Goal: Transaction & Acquisition: Purchase product/service

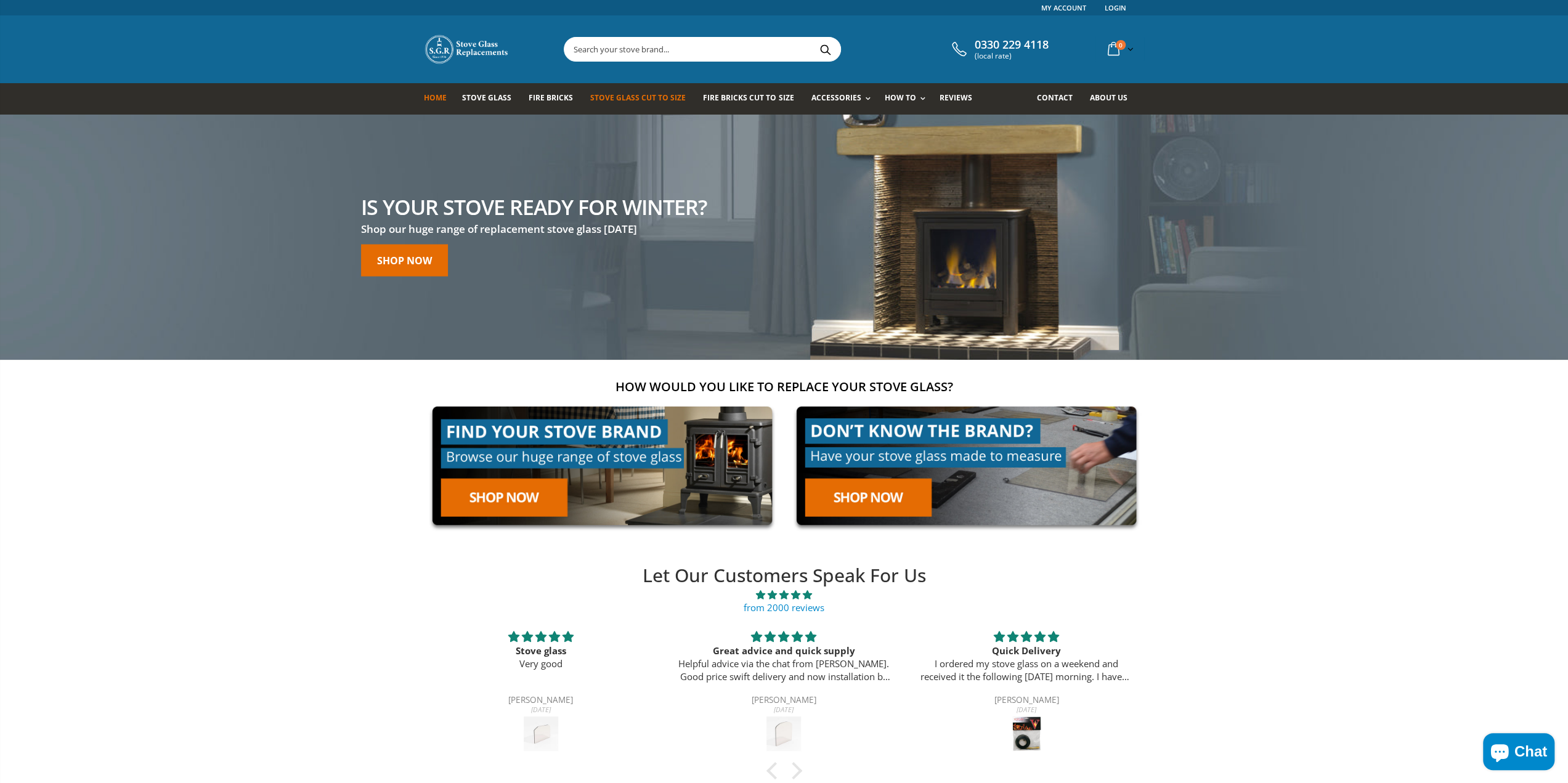
click at [629, 102] on span "Stove Glass Cut To Size" at bounding box center [637, 97] width 95 height 11
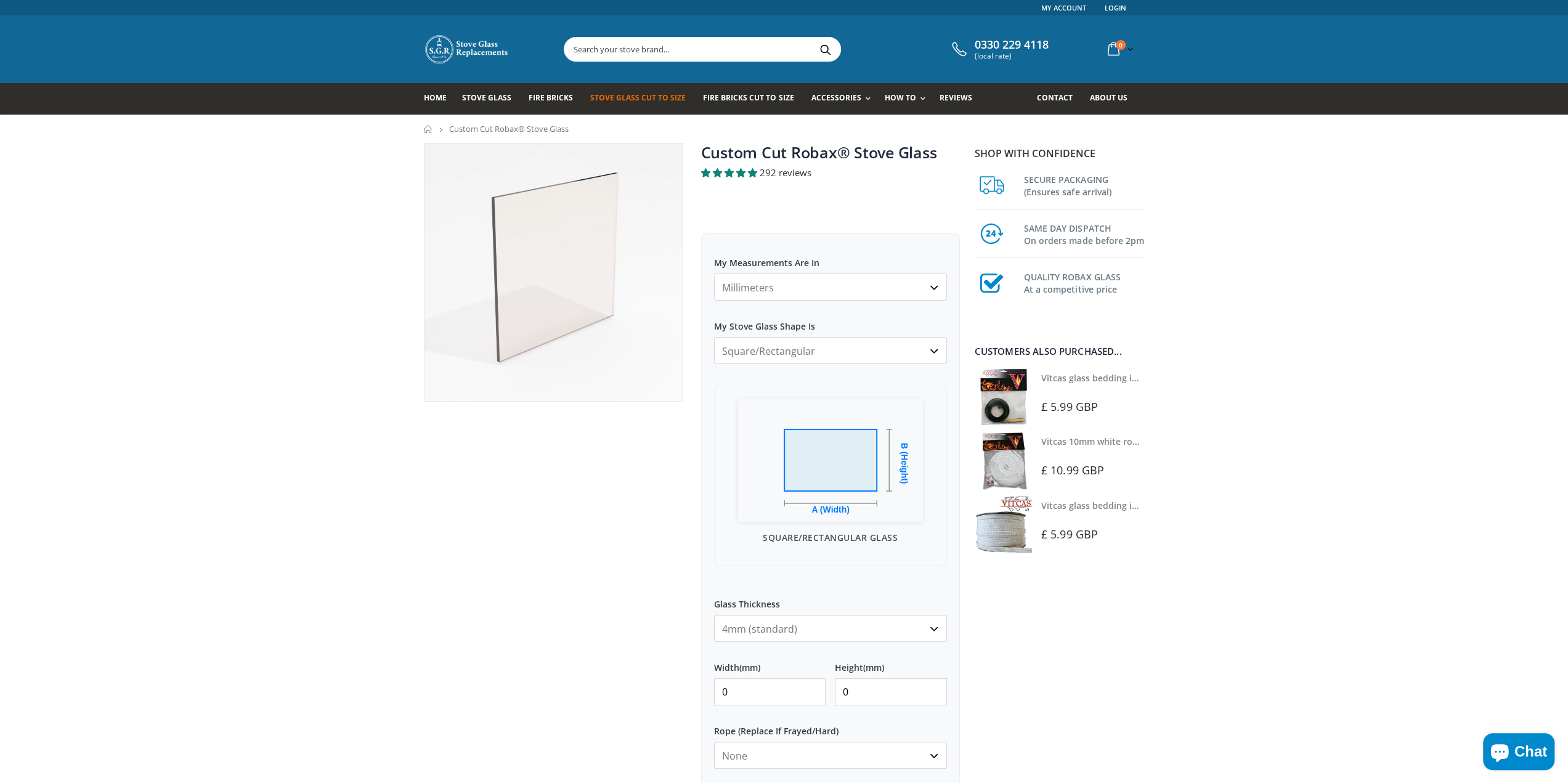
click at [840, 345] on select "Square/Rectangular Arched Half Arch Both Top Corners Cut Single Corner Cut Slop…" at bounding box center [830, 350] width 233 height 27
click at [641, 507] on div at bounding box center [553, 570] width 277 height 854
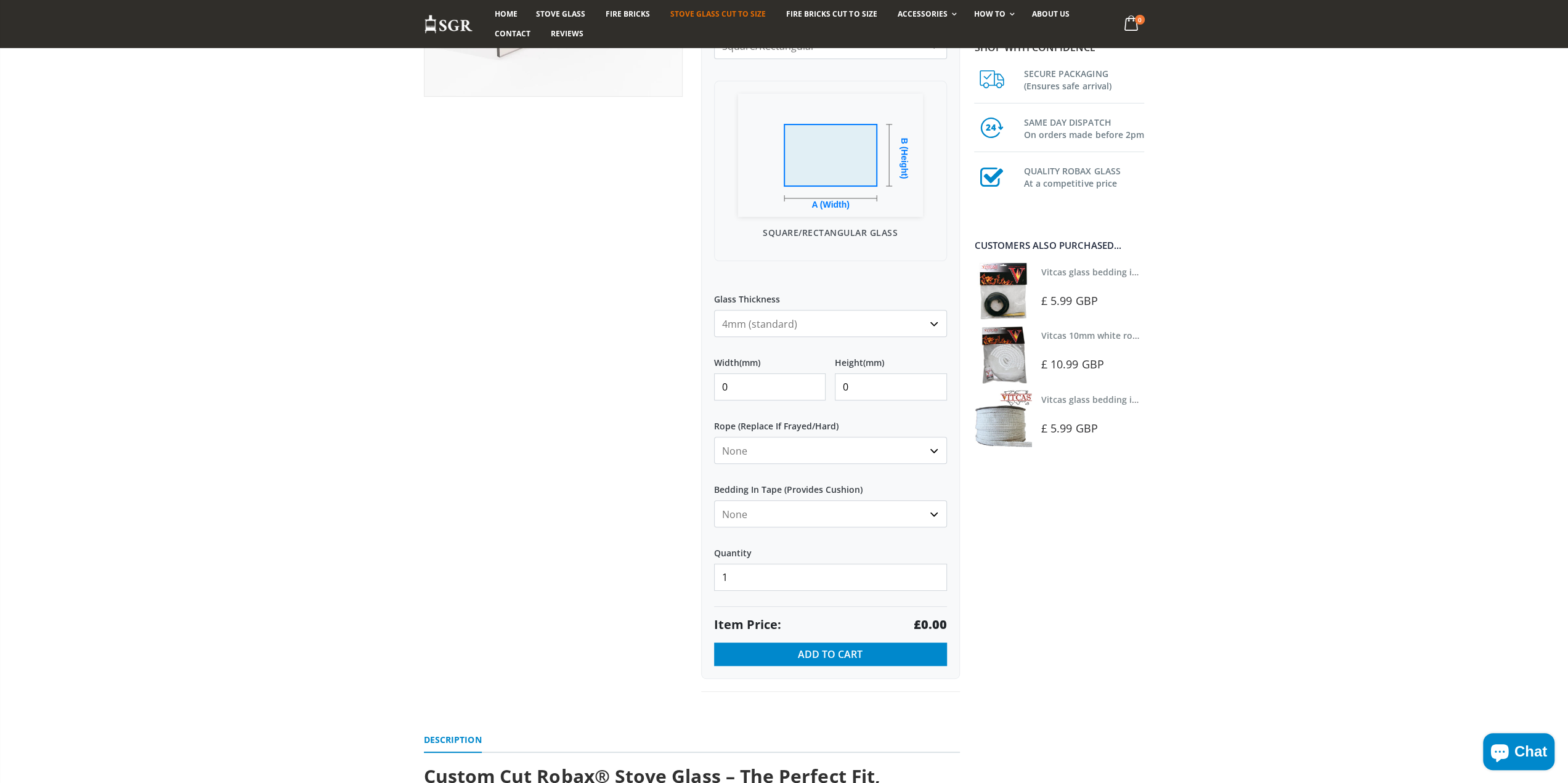
scroll to position [308, 0]
click at [870, 511] on select "None Black White" at bounding box center [830, 510] width 233 height 27
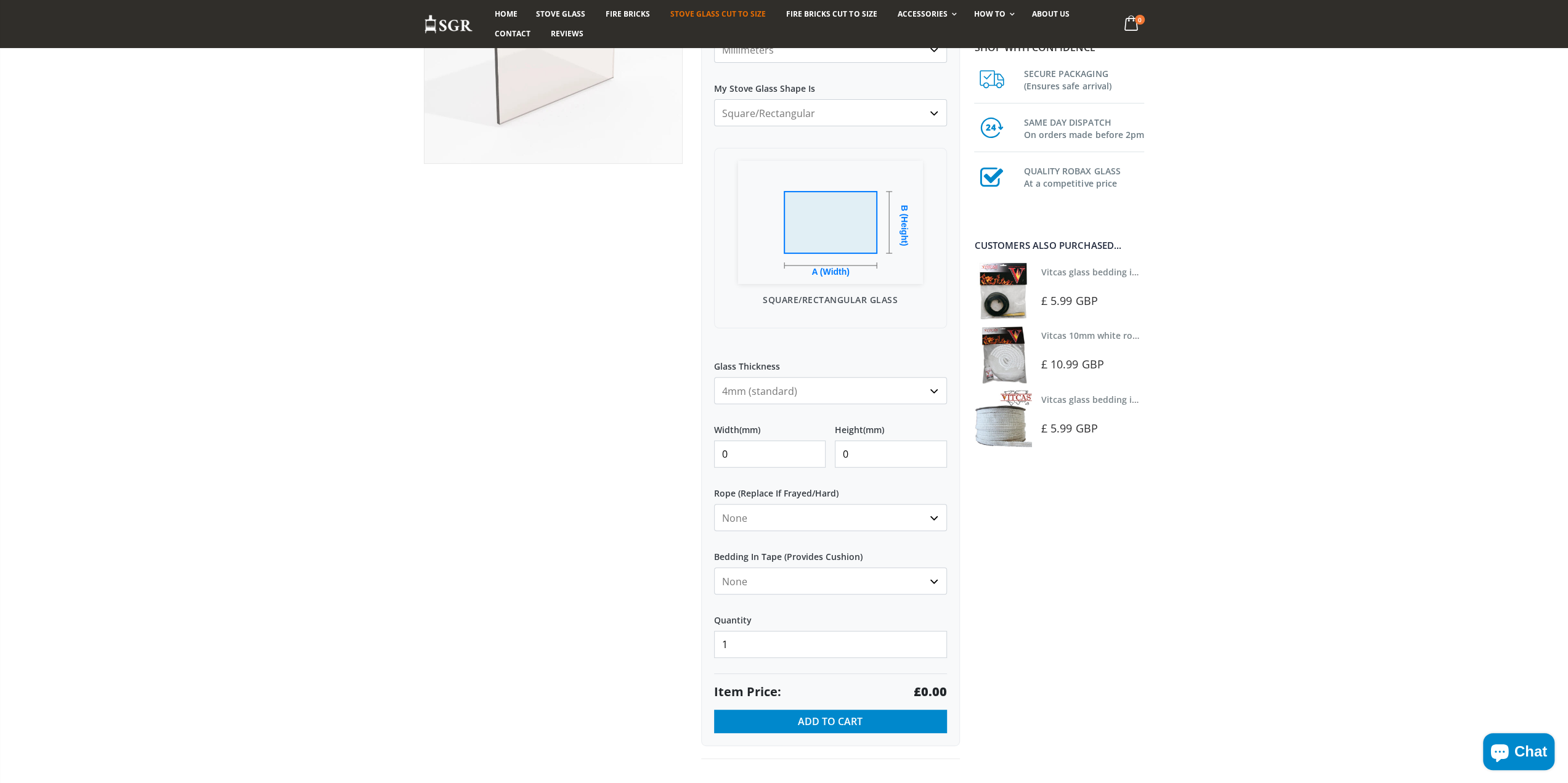
scroll to position [62, 0]
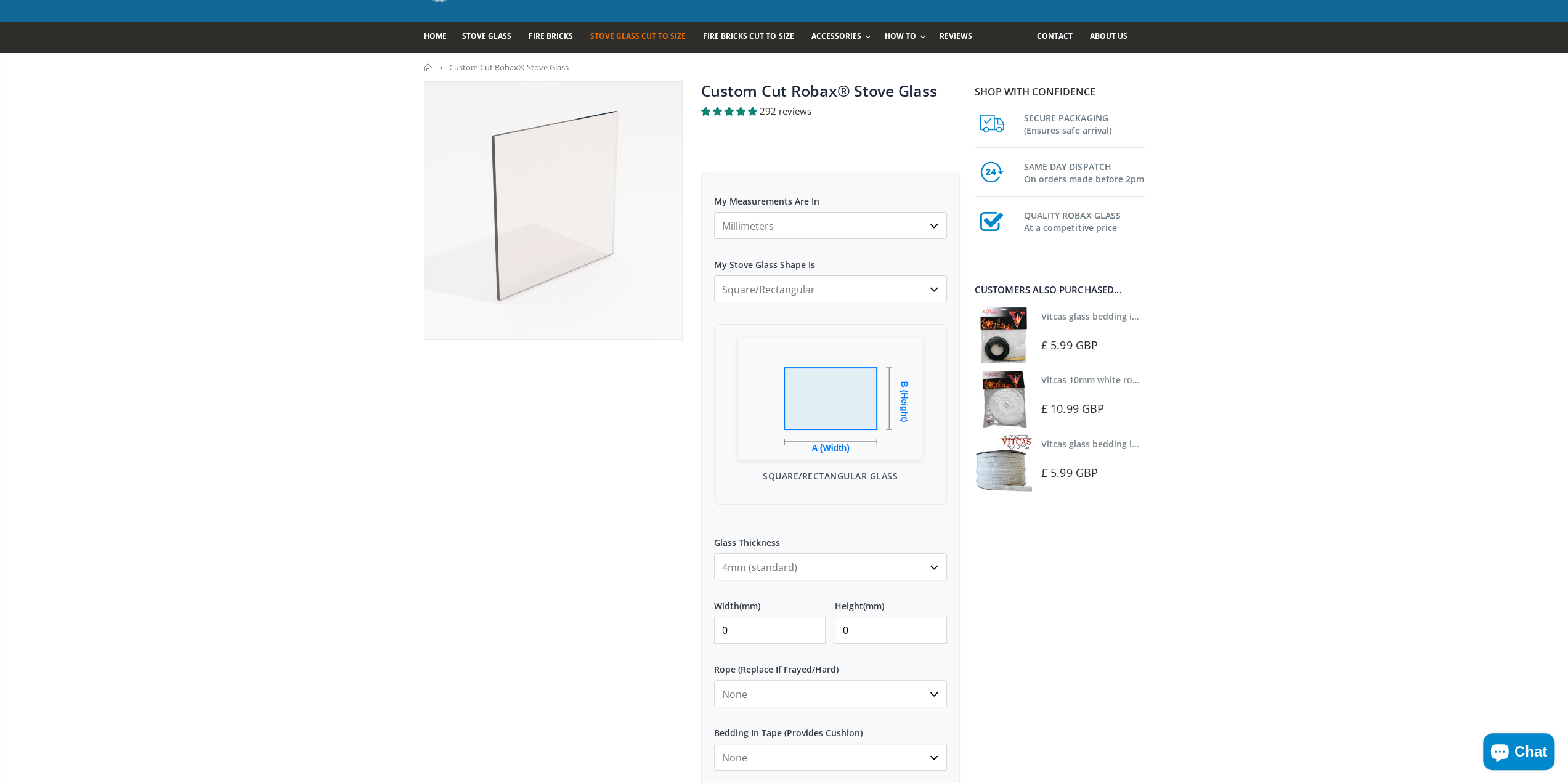
click at [841, 289] on select "Square/Rectangular Arched Half Arch Both Top Corners Cut Single Corner Cut Slop…" at bounding box center [830, 289] width 233 height 27
click at [714, 275] on select "Square/Rectangular Arched Half Arch Both Top Corners Cut Single Corner Cut Slop…" at bounding box center [830, 289] width 233 height 27
click at [833, 235] on select "Millimeters Centimeters Inches" at bounding box center [830, 225] width 233 height 27
click at [835, 230] on select "Millimeters Centimeters Inches" at bounding box center [830, 225] width 233 height 27
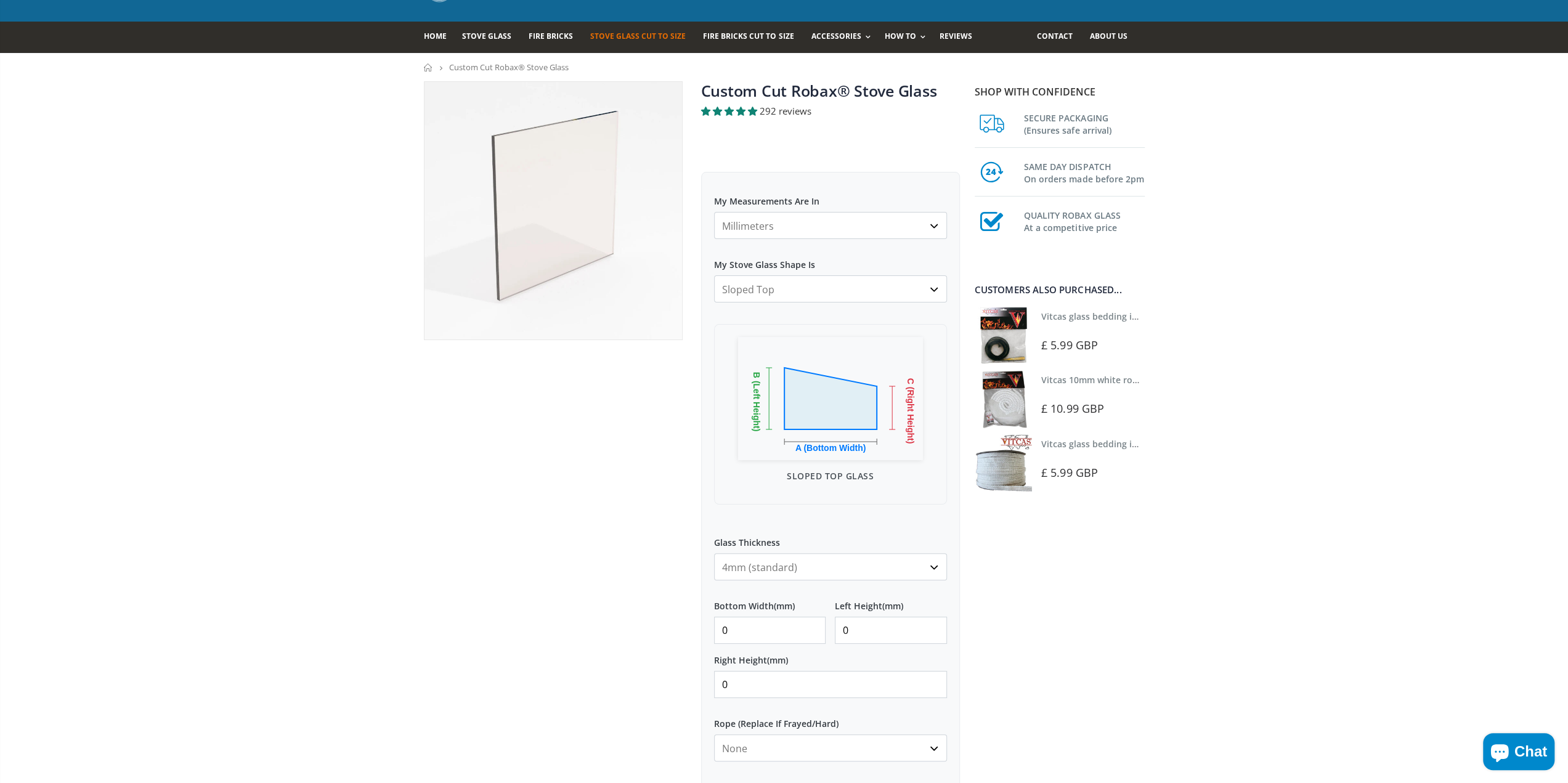
click at [835, 227] on select "Millimeters Centimeters Inches" at bounding box center [830, 225] width 233 height 27
click at [855, 282] on select "Square/Rectangular Arched Half Arch Both Top Corners Cut Single Corner Cut Slop…" at bounding box center [830, 289] width 233 height 27
click at [714, 275] on select "Square/Rectangular Arched Half Arch Both Top Corners Cut Single Corner Cut Slop…" at bounding box center [830, 289] width 233 height 27
click at [846, 297] on select "Square/Rectangular Arched Half Arch Both Top Corners Cut Single Corner Cut Slop…" at bounding box center [830, 289] width 233 height 27
click at [714, 275] on select "Square/Rectangular Arched Half Arch Both Top Corners Cut Single Corner Cut Slop…" at bounding box center [830, 289] width 233 height 27
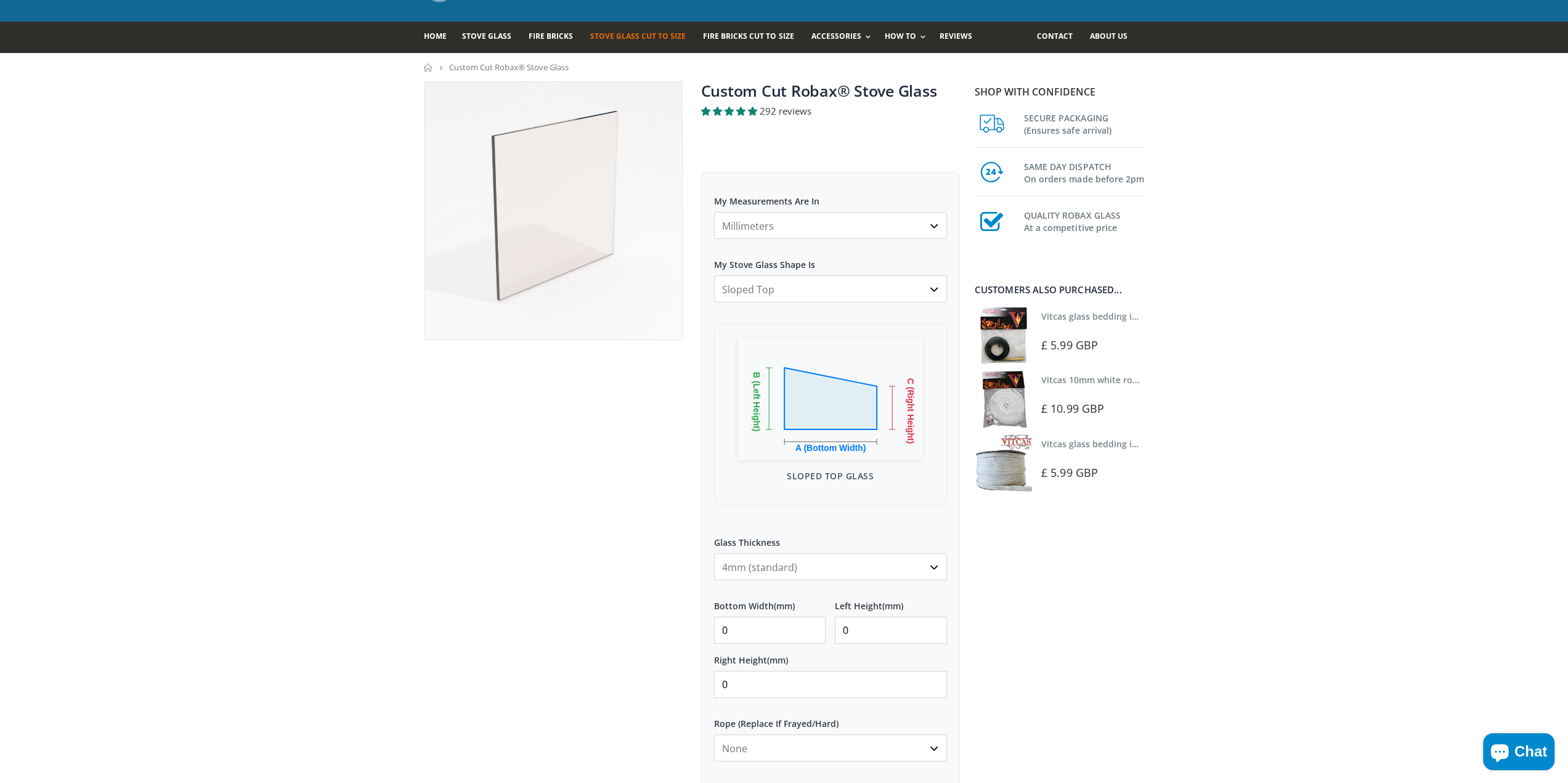
click at [862, 290] on select "Square/Rectangular Arched Half Arch Both Top Corners Cut Single Corner Cut Slop…" at bounding box center [830, 289] width 233 height 27
click at [714, 275] on select "Square/Rectangular Arched Half Arch Both Top Corners Cut Single Corner Cut Slop…" at bounding box center [830, 289] width 233 height 27
click at [837, 291] on select "Square/Rectangular Arched Half Arch Both Top Corners Cut Single Corner Cut Slop…" at bounding box center [830, 289] width 233 height 27
click at [714, 275] on select "Square/Rectangular Arched Half Arch Both Top Corners Cut Single Corner Cut Slop…" at bounding box center [830, 289] width 233 height 27
click at [837, 288] on select "Square/Rectangular Arched Half Arch Both Top Corners Cut Single Corner Cut Slop…" at bounding box center [830, 289] width 233 height 27
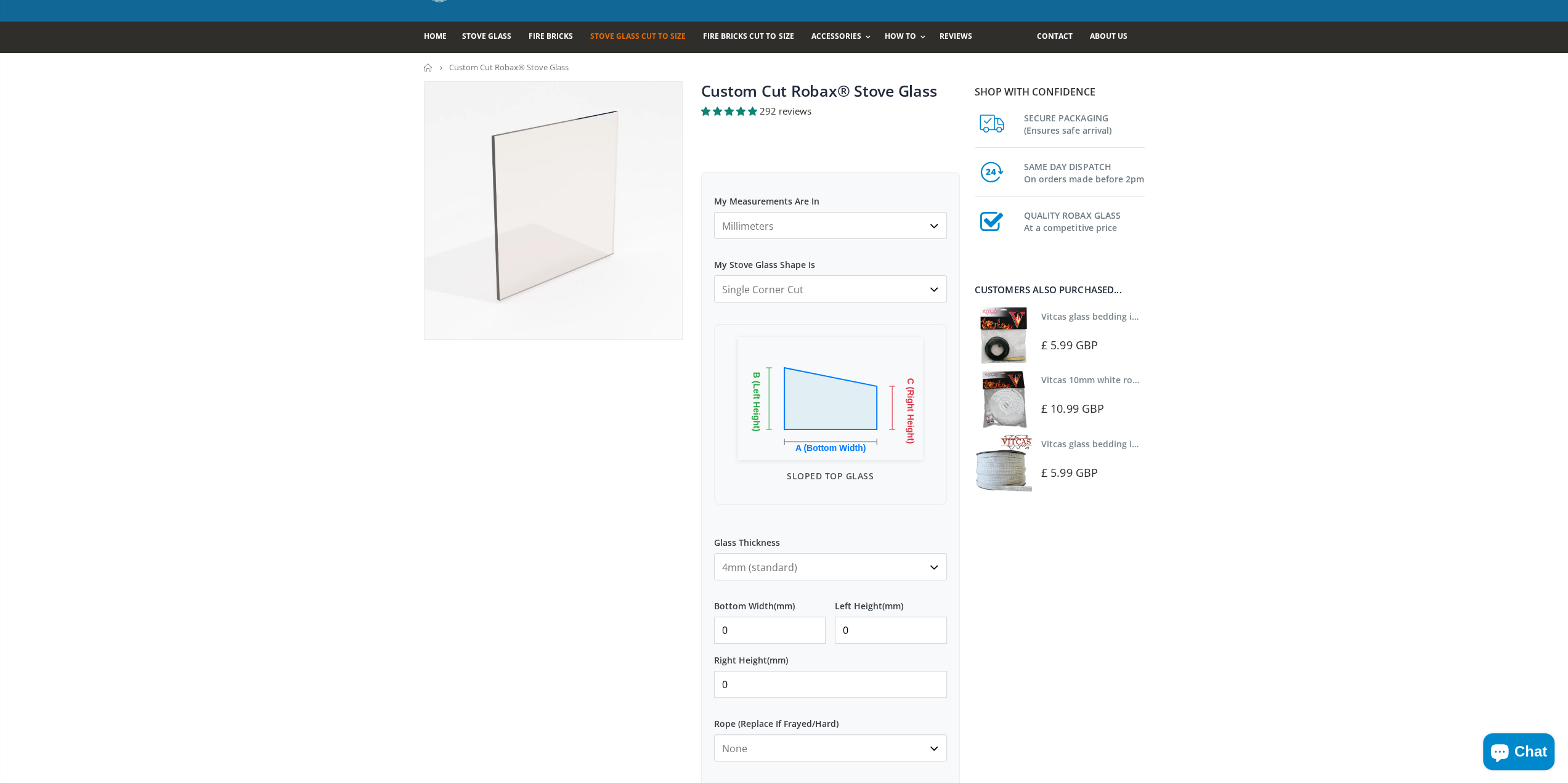
click at [714, 275] on select "Square/Rectangular Arched Half Arch Both Top Corners Cut Single Corner Cut Slop…" at bounding box center [830, 289] width 233 height 27
click at [841, 294] on select "Square/Rectangular Arched Half Arch Both Top Corners Cut Single Corner Cut Slop…" at bounding box center [830, 289] width 233 height 27
select select "both-top-corners-cut"
click at [714, 275] on select "Square/Rectangular Arched Half Arch Both Top Corners Cut Single Corner Cut Slop…" at bounding box center [830, 289] width 233 height 27
click at [756, 632] on input "0" at bounding box center [769, 630] width 112 height 27
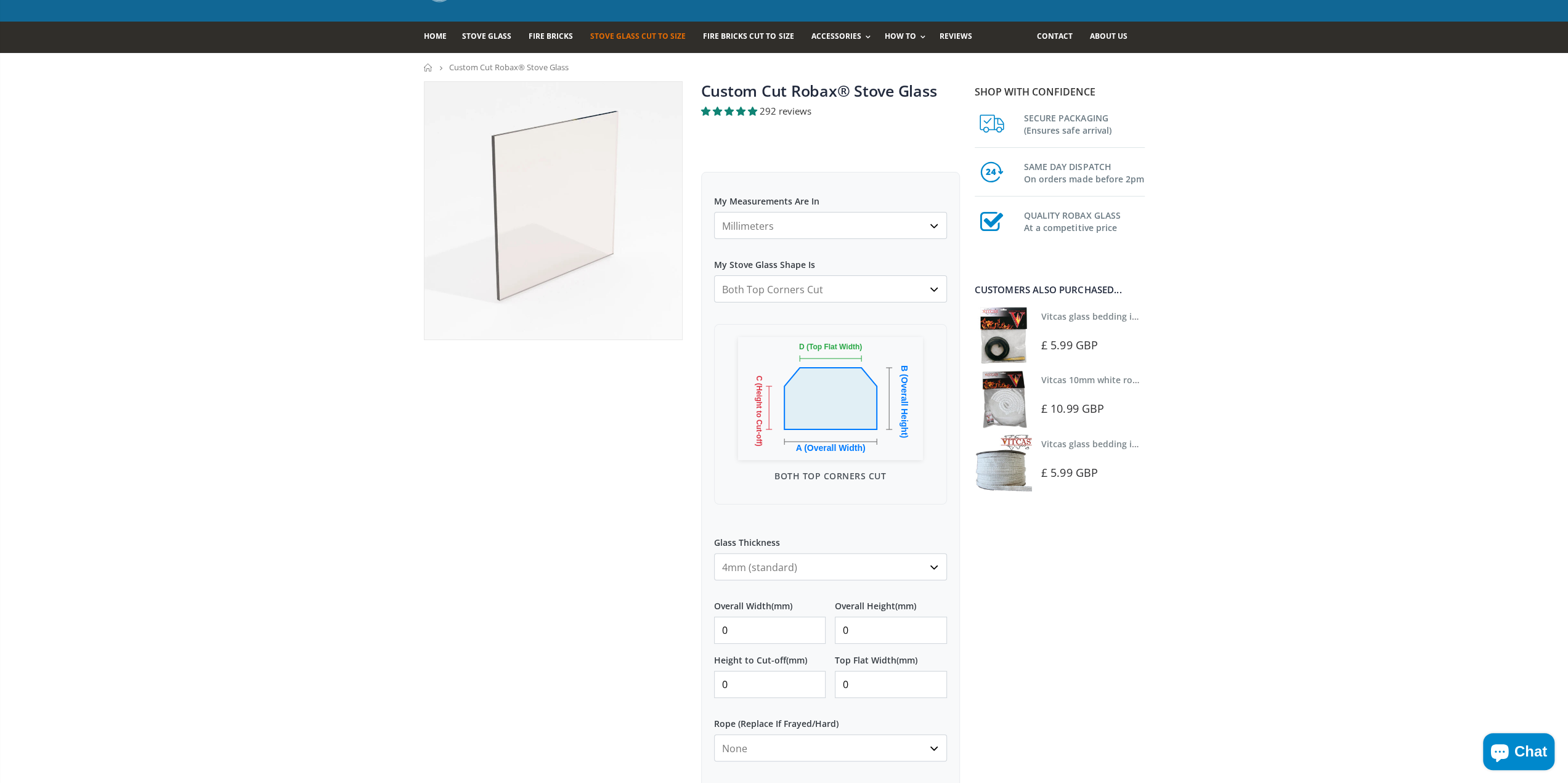
click at [781, 628] on input "0" at bounding box center [769, 630] width 112 height 27
drag, startPoint x: 781, startPoint y: 628, endPoint x: 718, endPoint y: 629, distance: 63.0
click at [719, 629] on input "0" at bounding box center [769, 630] width 112 height 27
type input "494"
drag, startPoint x: 876, startPoint y: 629, endPoint x: 813, endPoint y: 628, distance: 63.0
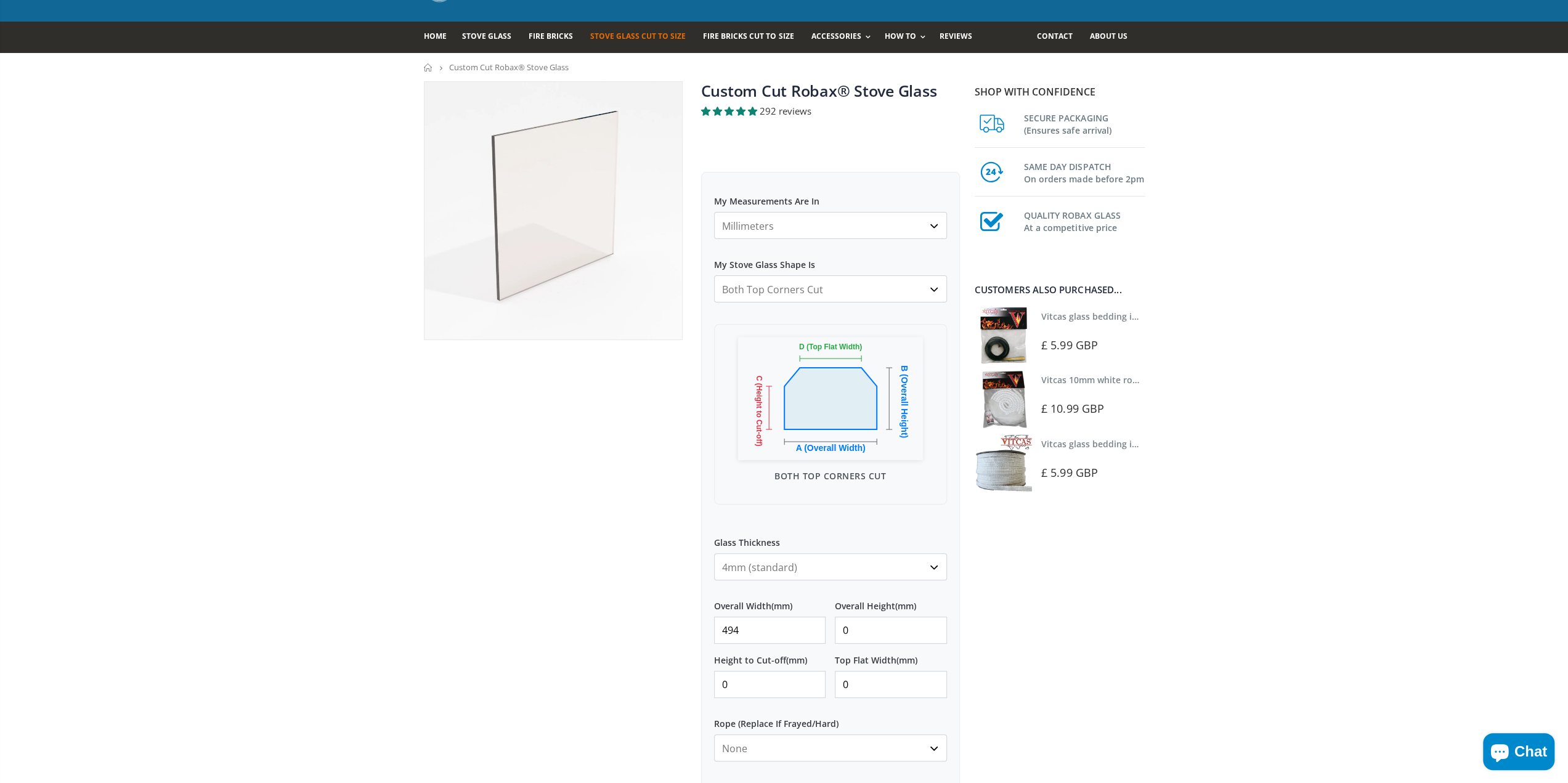
click at [813, 628] on div "Overall Width (mm) 494 Overall Height (mm) 0" at bounding box center [830, 616] width 233 height 54
type input "150"
click at [772, 688] on input "0" at bounding box center [769, 684] width 112 height 27
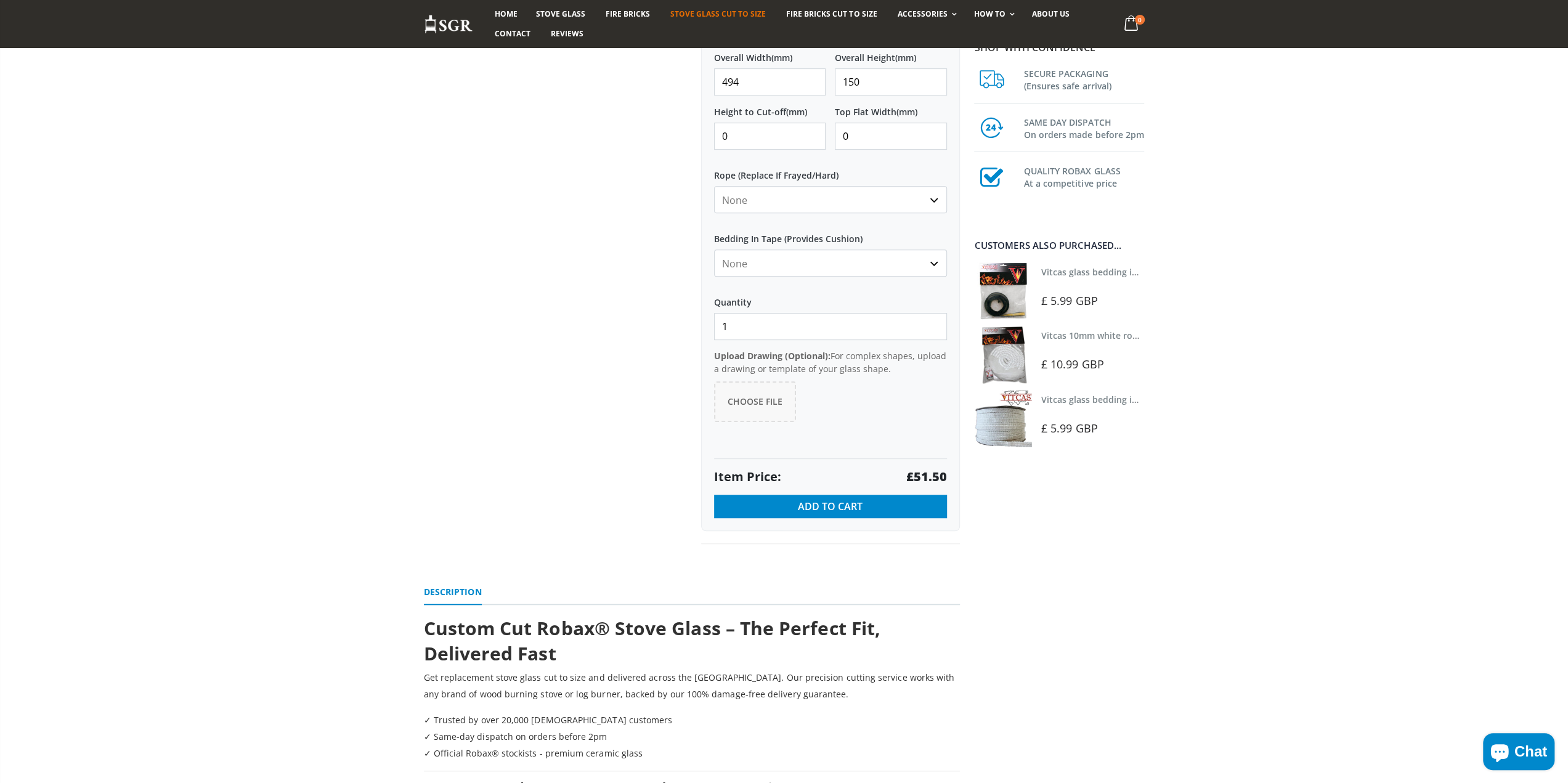
scroll to position [678, 0]
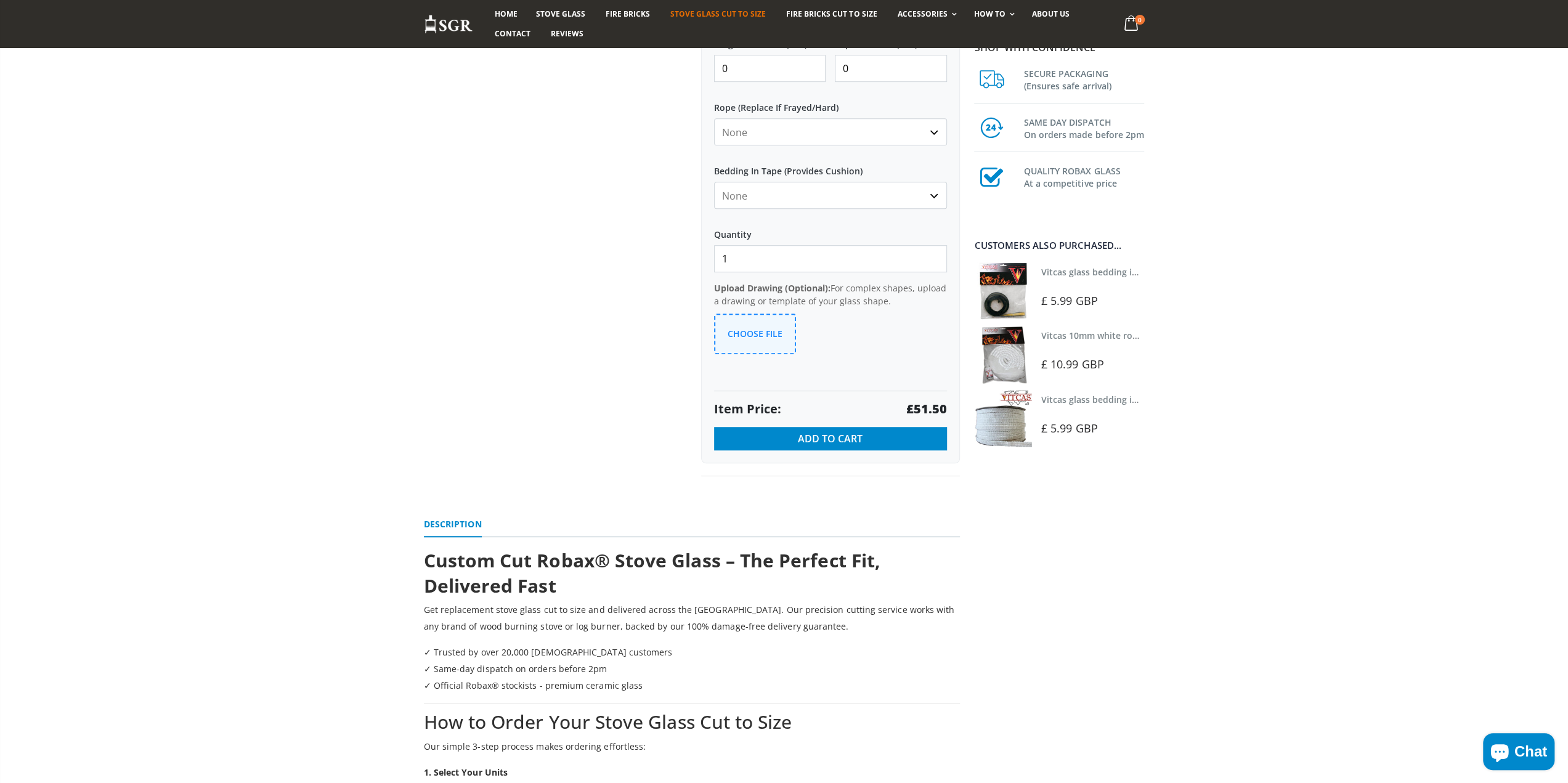
click at [763, 331] on span "Choose File" at bounding box center [755, 333] width 55 height 12
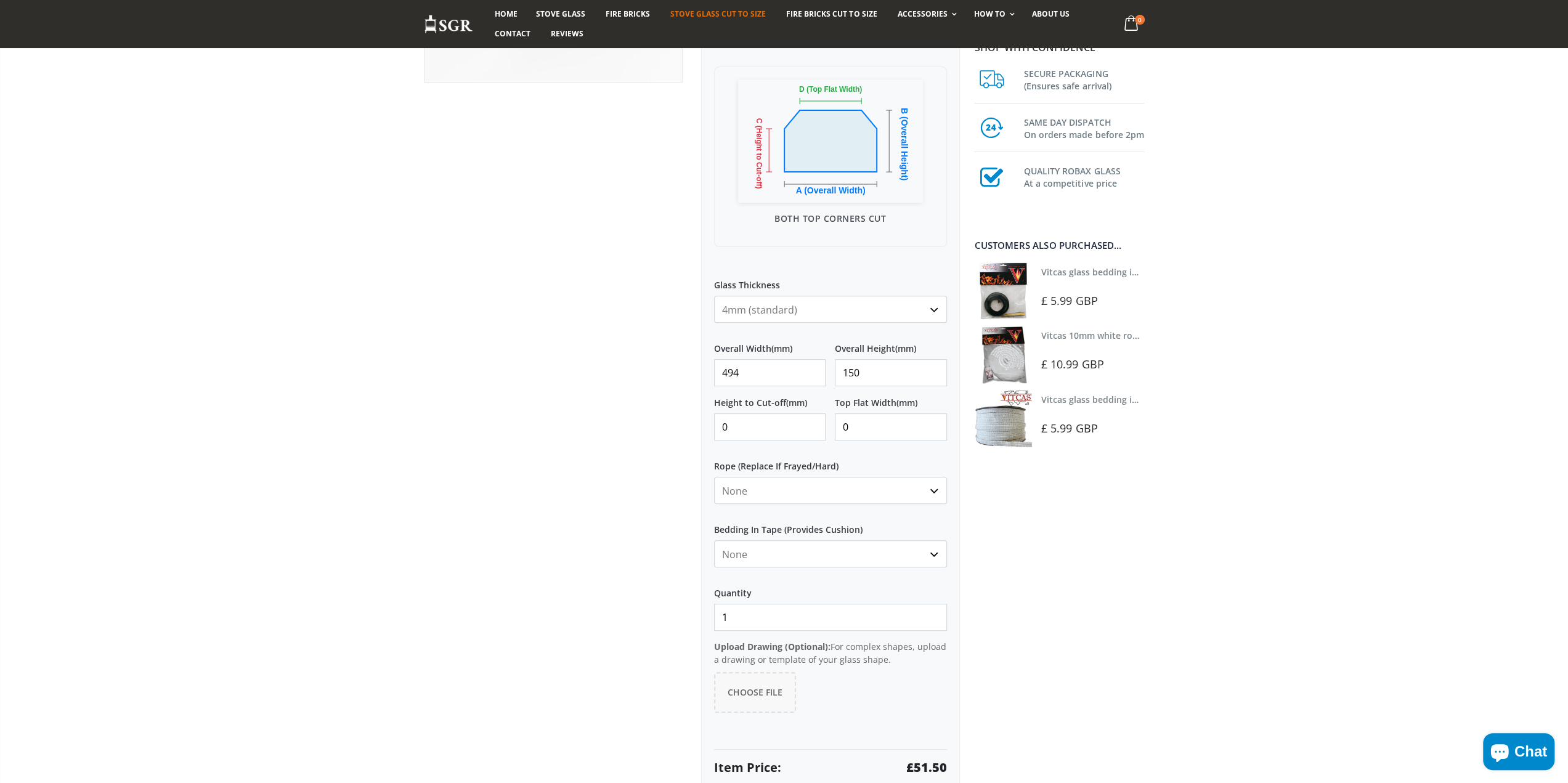
scroll to position [308, 0]
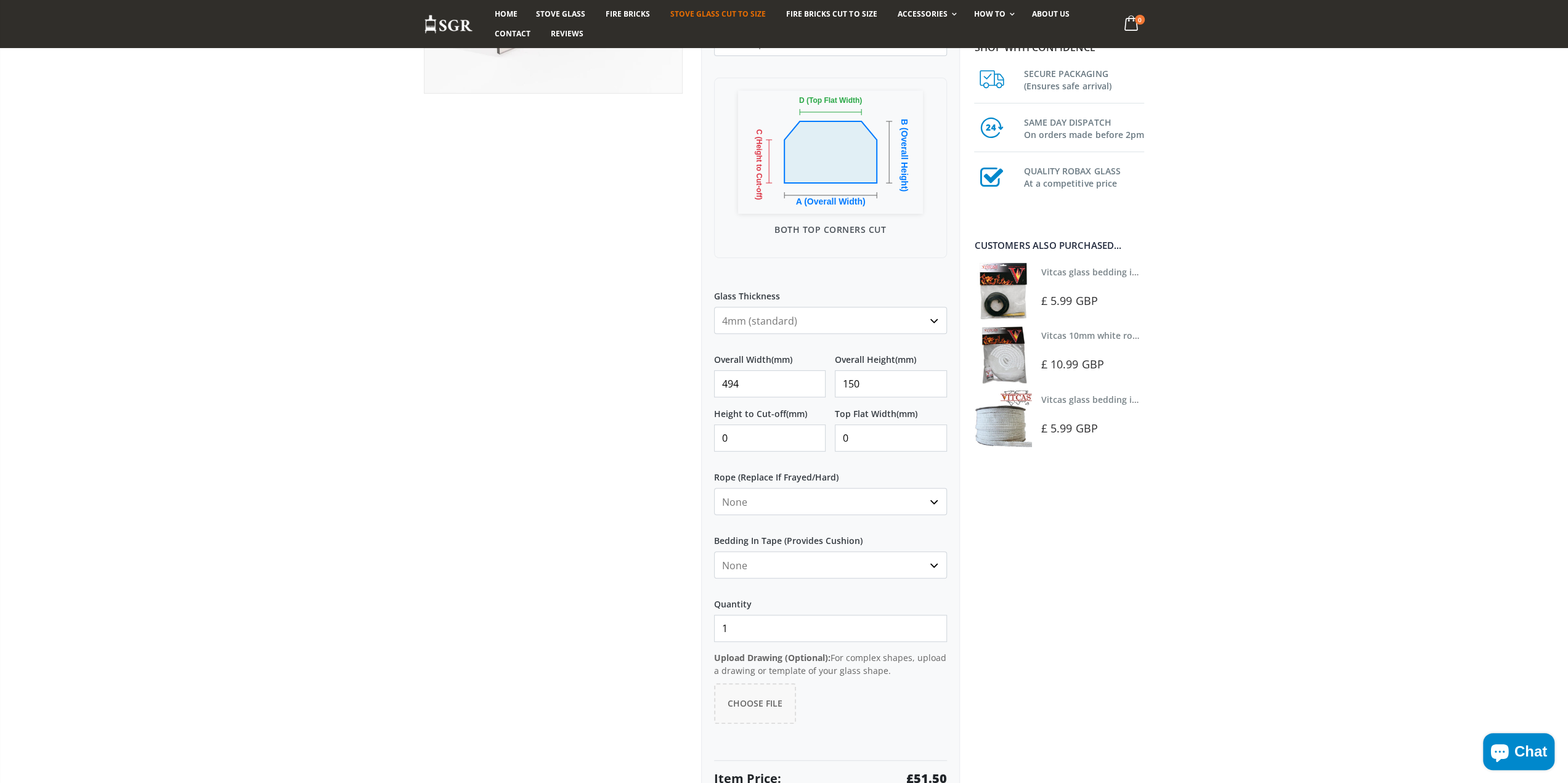
click at [827, 323] on select "4mm (standard) 5mm (gas fires with baffled flue) 3mm (For Use In Stoves With Th…" at bounding box center [830, 320] width 233 height 27
select select "5mm"
click at [714, 307] on select "4mm (standard) 5mm (gas fires with baffled flue) 3mm (For Use In Stoves With Th…" at bounding box center [830, 320] width 233 height 27
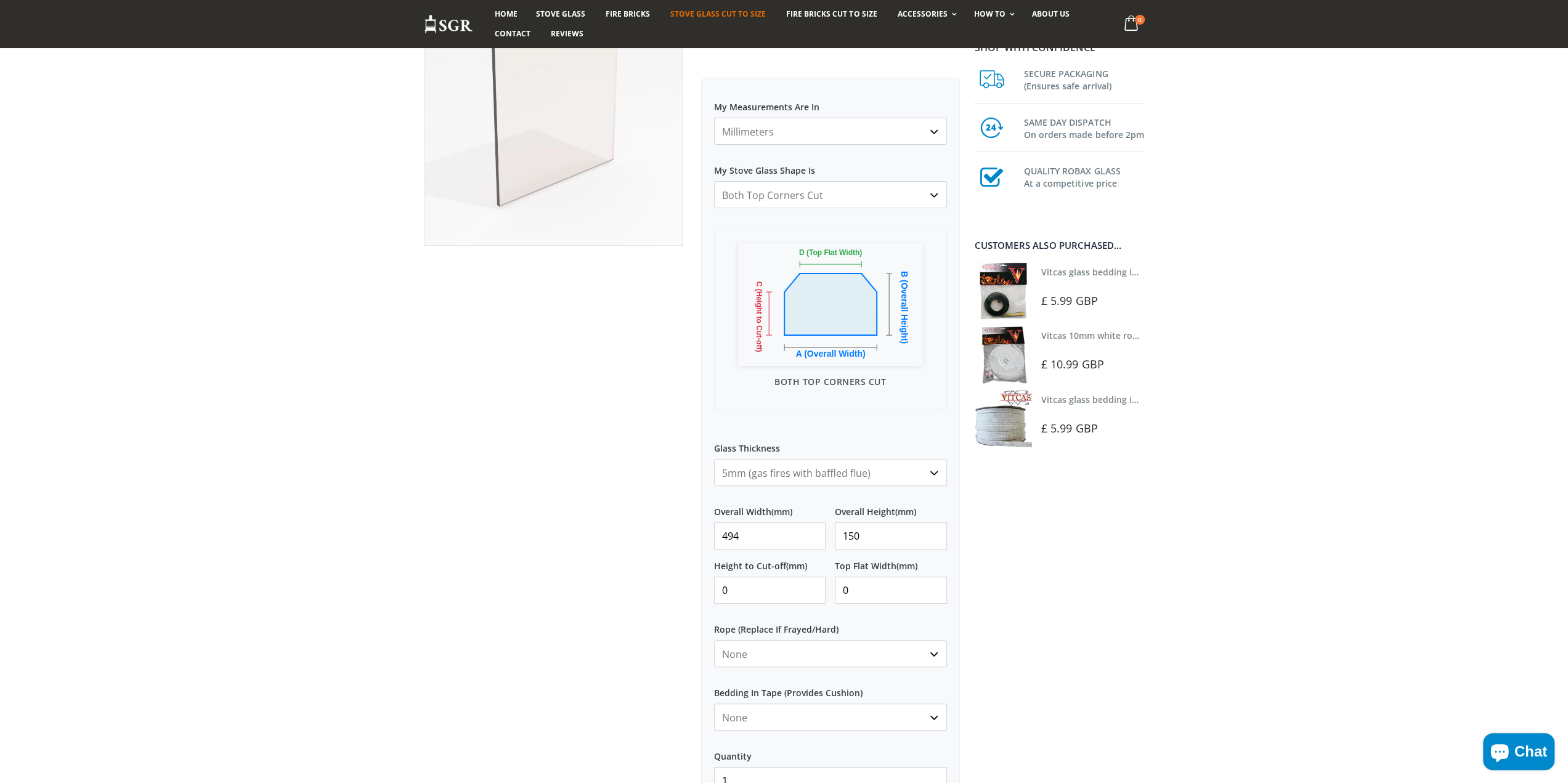
scroll to position [123, 0]
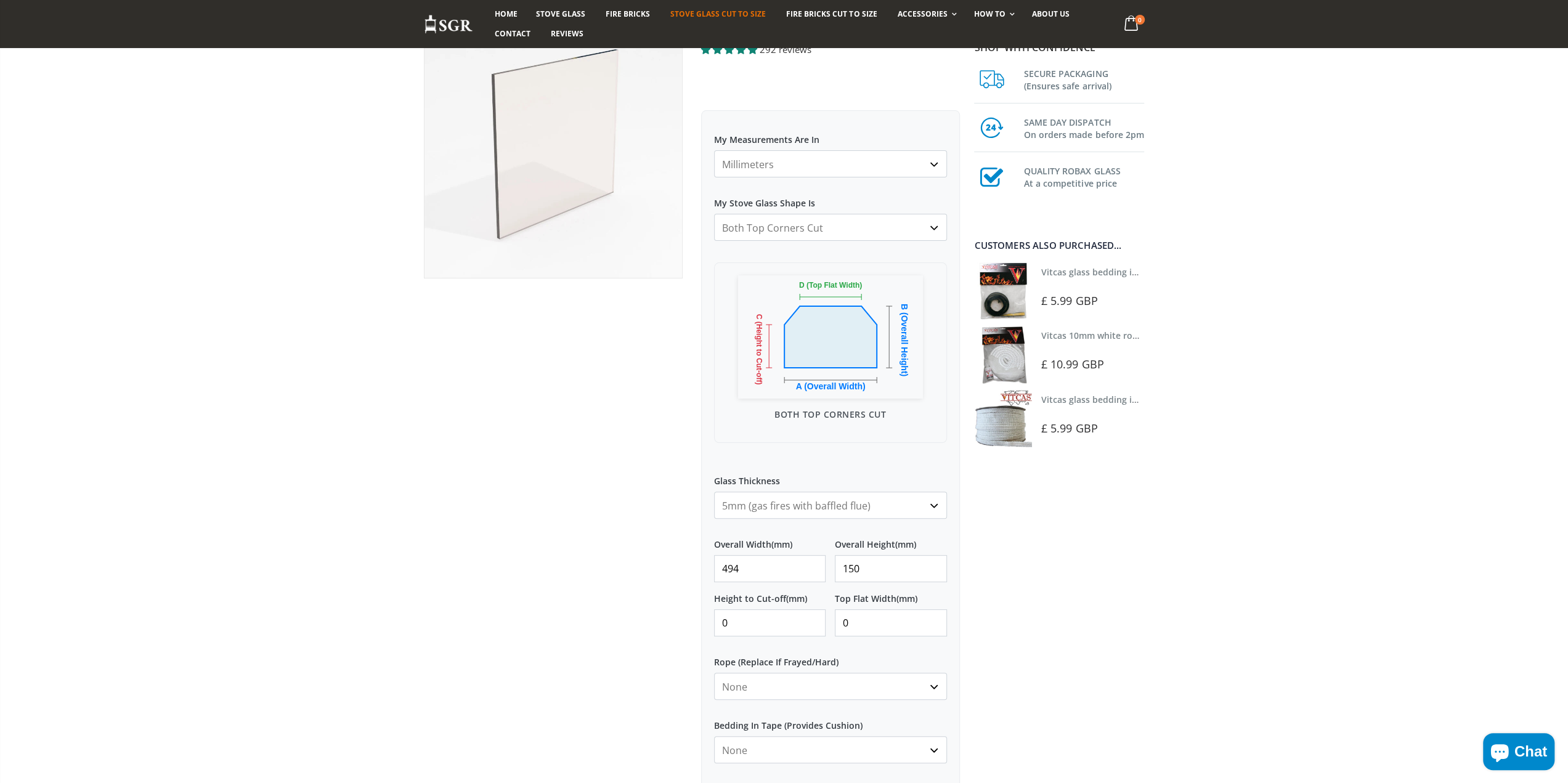
click at [788, 236] on select "Square/Rectangular Arched Half Arch Both Top Corners Cut Single Corner Cut Slop…" at bounding box center [830, 227] width 233 height 27
select select "square-rectangular"
click at [714, 213] on select "Square/Rectangular Arched Half Arch Both Top Corners Cut Single Corner Cut Slop…" at bounding box center [830, 227] width 233 height 27
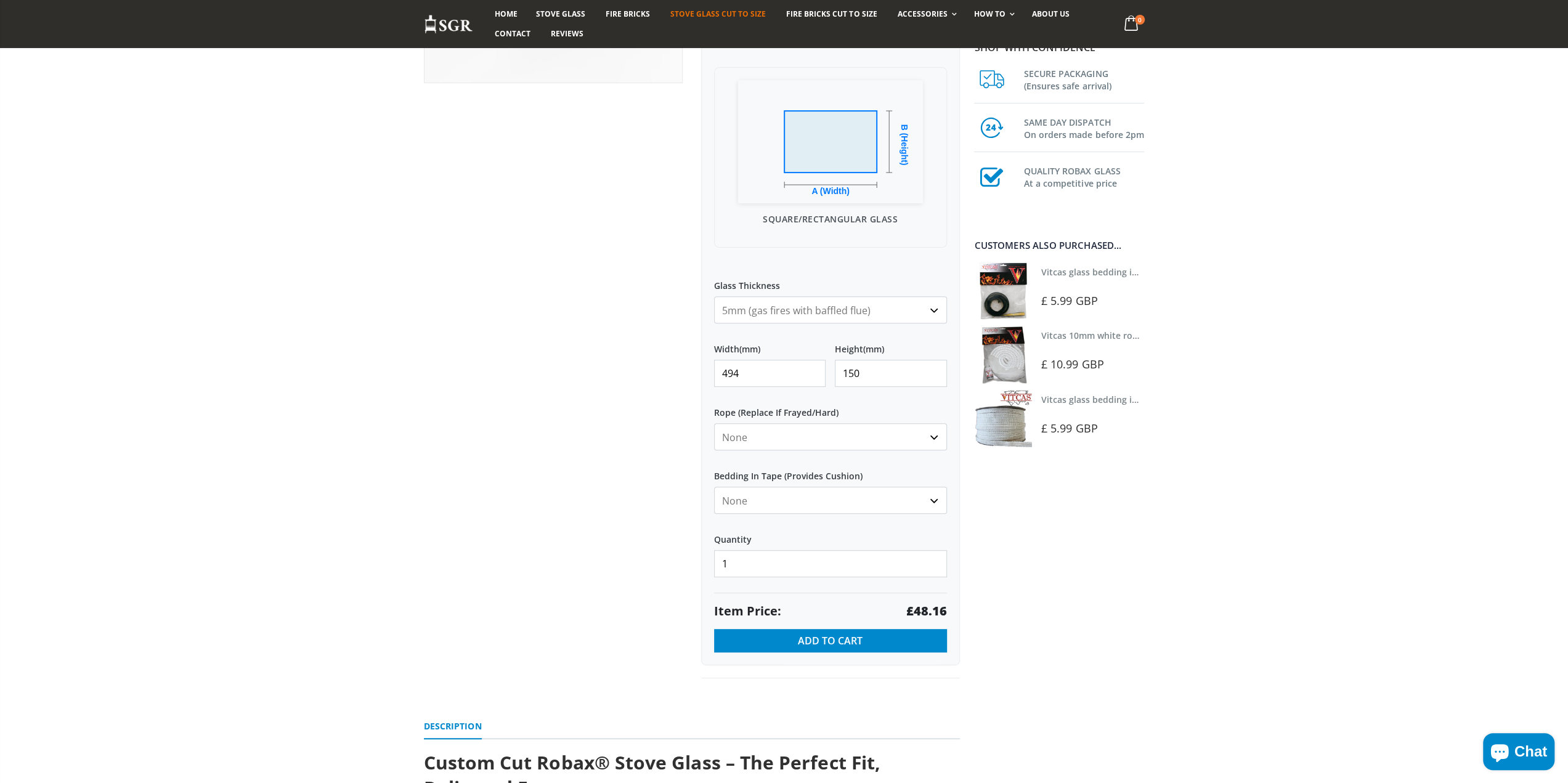
scroll to position [369, 0]
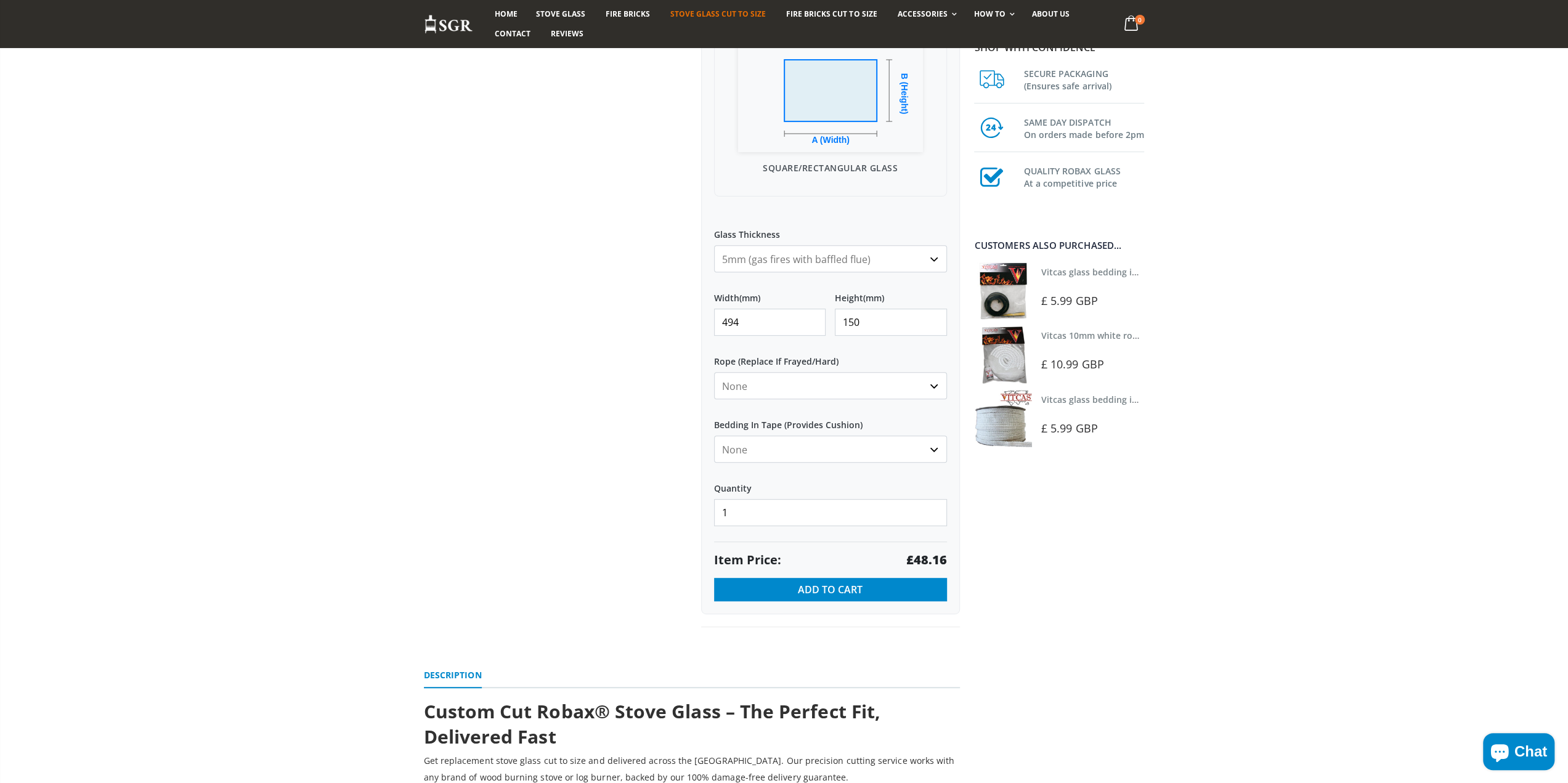
drag, startPoint x: 780, startPoint y: 318, endPoint x: 668, endPoint y: 325, distance: 112.2
click at [668, 325] on div "Custom Cut Robax® Stove Glass 292 reviews Pool Type Default Title Pool #1 Pool …" at bounding box center [692, 214] width 555 height 882
drag, startPoint x: 872, startPoint y: 320, endPoint x: 807, endPoint y: 320, distance: 65.0
click at [807, 320] on div "Width (mm) Height (mm) 150" at bounding box center [830, 309] width 233 height 54
click at [550, 373] on div at bounding box center [553, 200] width 277 height 854
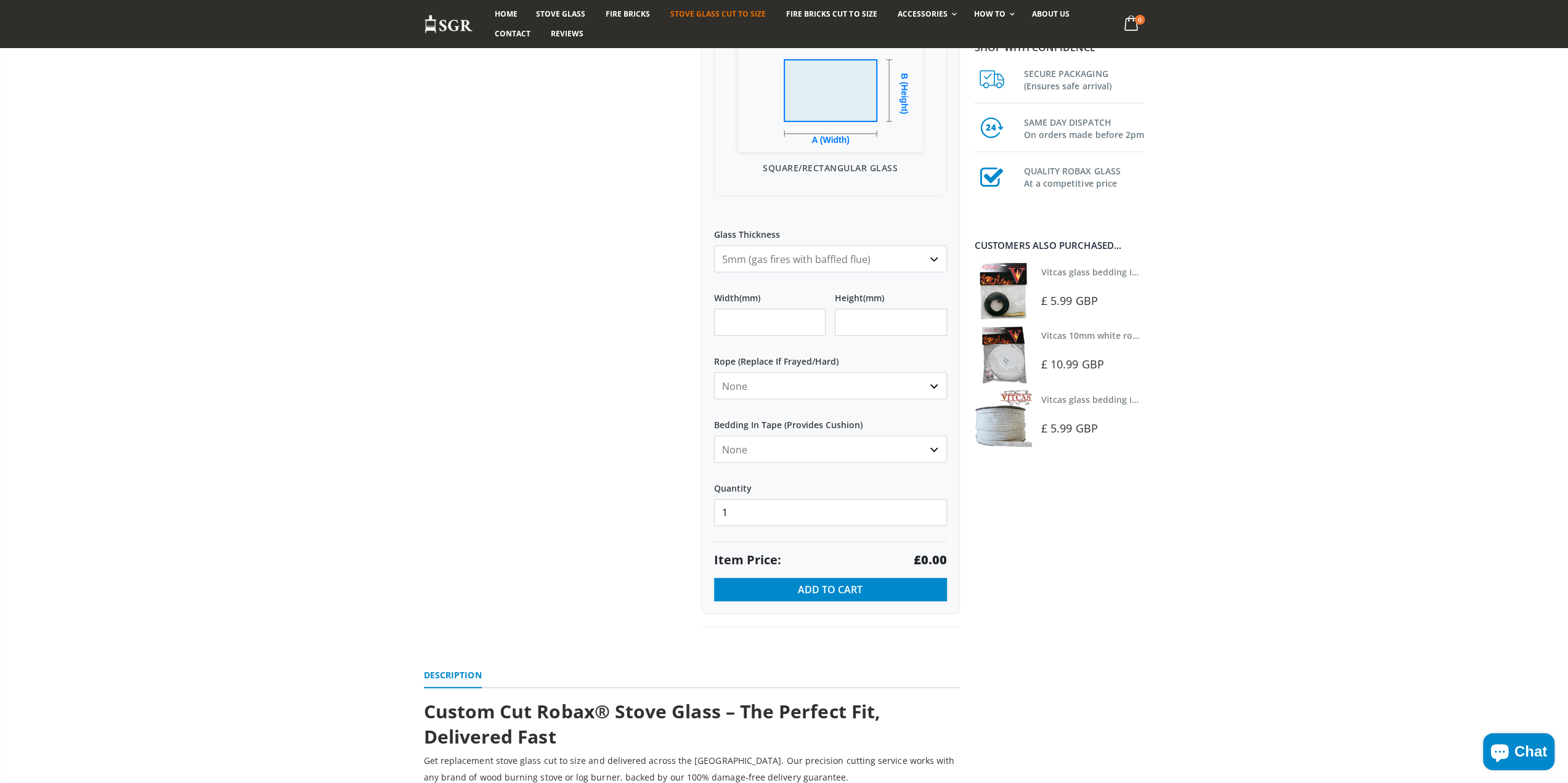
click at [785, 439] on select "None Black White" at bounding box center [830, 448] width 233 height 27
select select "black"
click at [714, 435] on select "None Black White" at bounding box center [830, 448] width 233 height 27
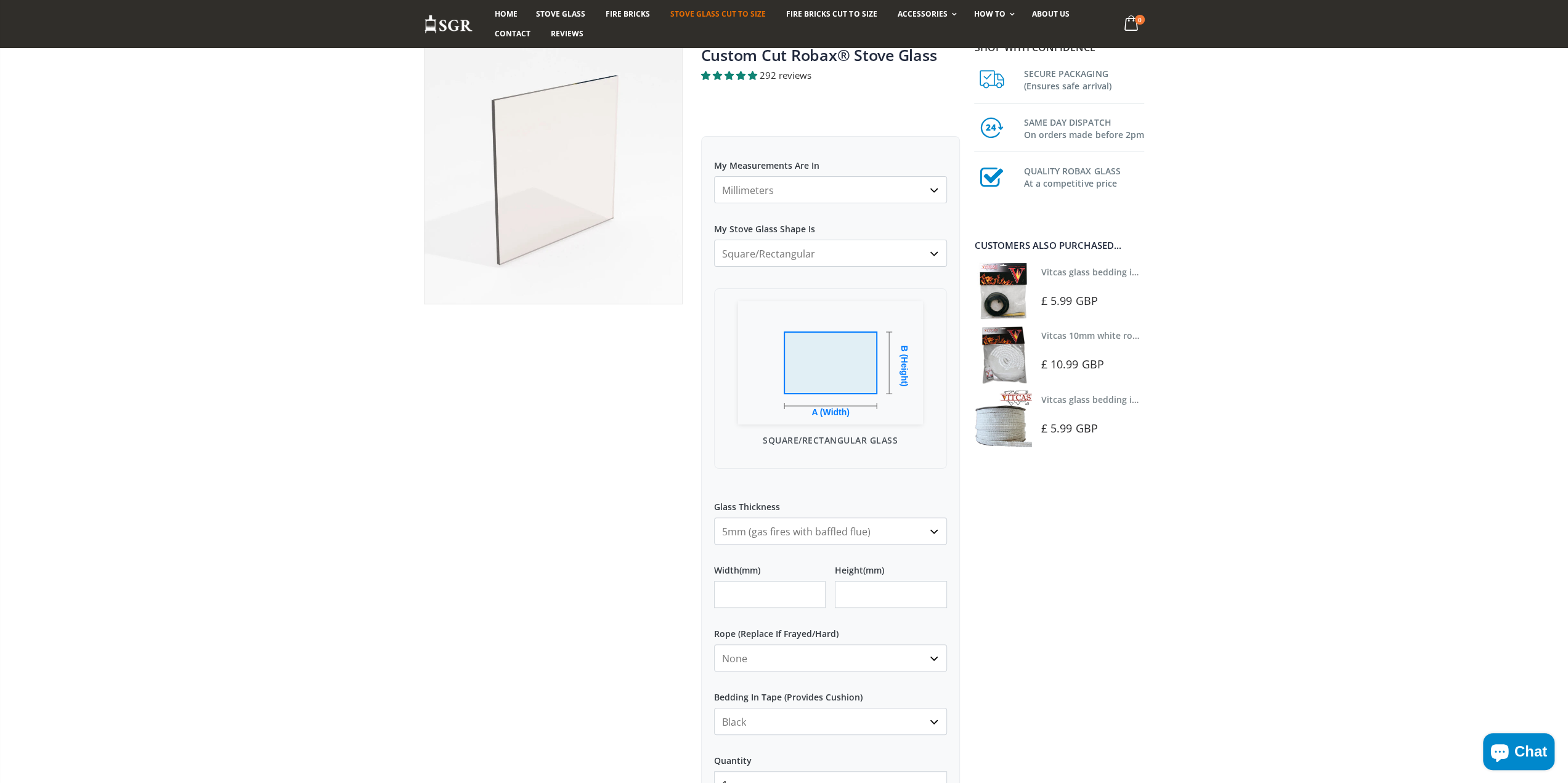
scroll to position [185, 0]
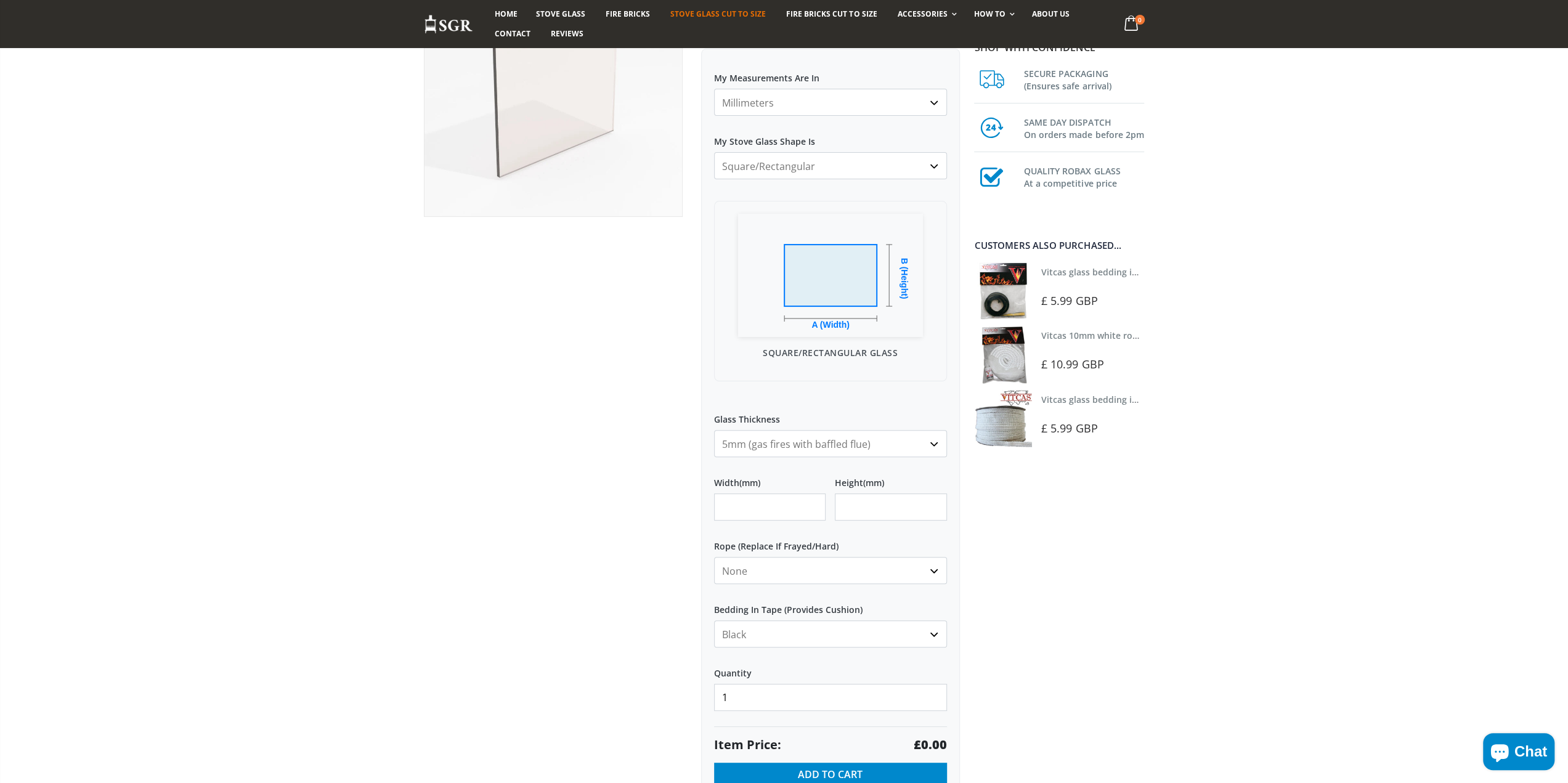
click at [819, 162] on select "Square/Rectangular Arched Half Arch Both Top Corners Cut Single Corner Cut Slop…" at bounding box center [830, 165] width 233 height 27
click at [714, 152] on select "Square/Rectangular Arched Half Arch Both Top Corners Cut Single Corner Cut Slop…" at bounding box center [830, 165] width 233 height 27
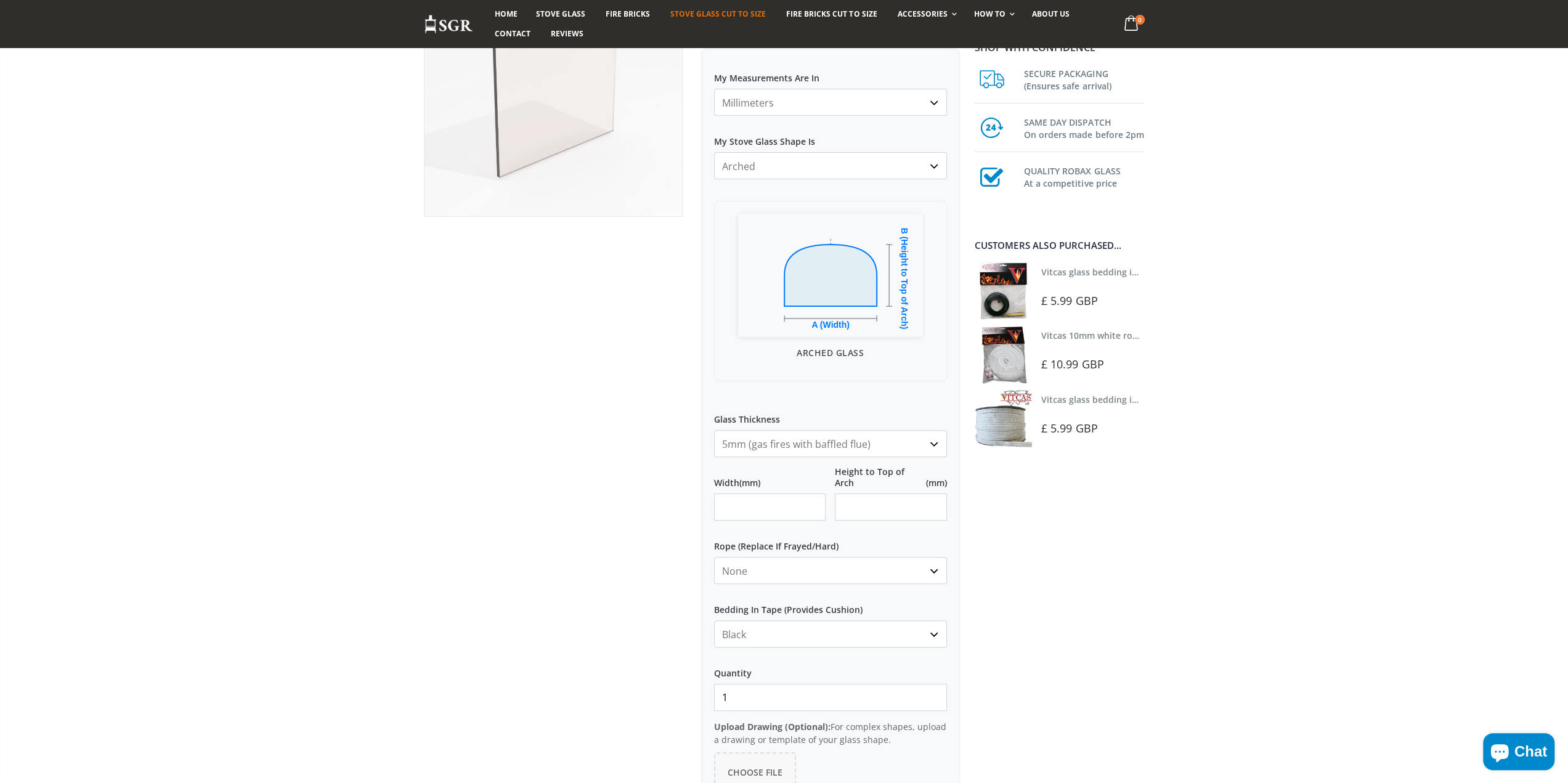
click at [877, 448] on select "4mm (standard) 5mm (gas fires with baffled flue) 3mm (For Use In Stoves With Th…" at bounding box center [830, 443] width 233 height 27
click at [600, 460] on div at bounding box center [553, 451] width 277 height 987
click at [771, 162] on select "Square/Rectangular Arched Half Arch Both Top Corners Cut Single Corner Cut Slop…" at bounding box center [830, 165] width 233 height 27
click at [714, 152] on select "Square/Rectangular Arched Half Arch Both Top Corners Cut Single Corner Cut Slop…" at bounding box center [830, 165] width 233 height 27
click at [779, 161] on select "Square/Rectangular Arched Half Arch Both Top Corners Cut Single Corner Cut Slop…" at bounding box center [830, 165] width 233 height 27
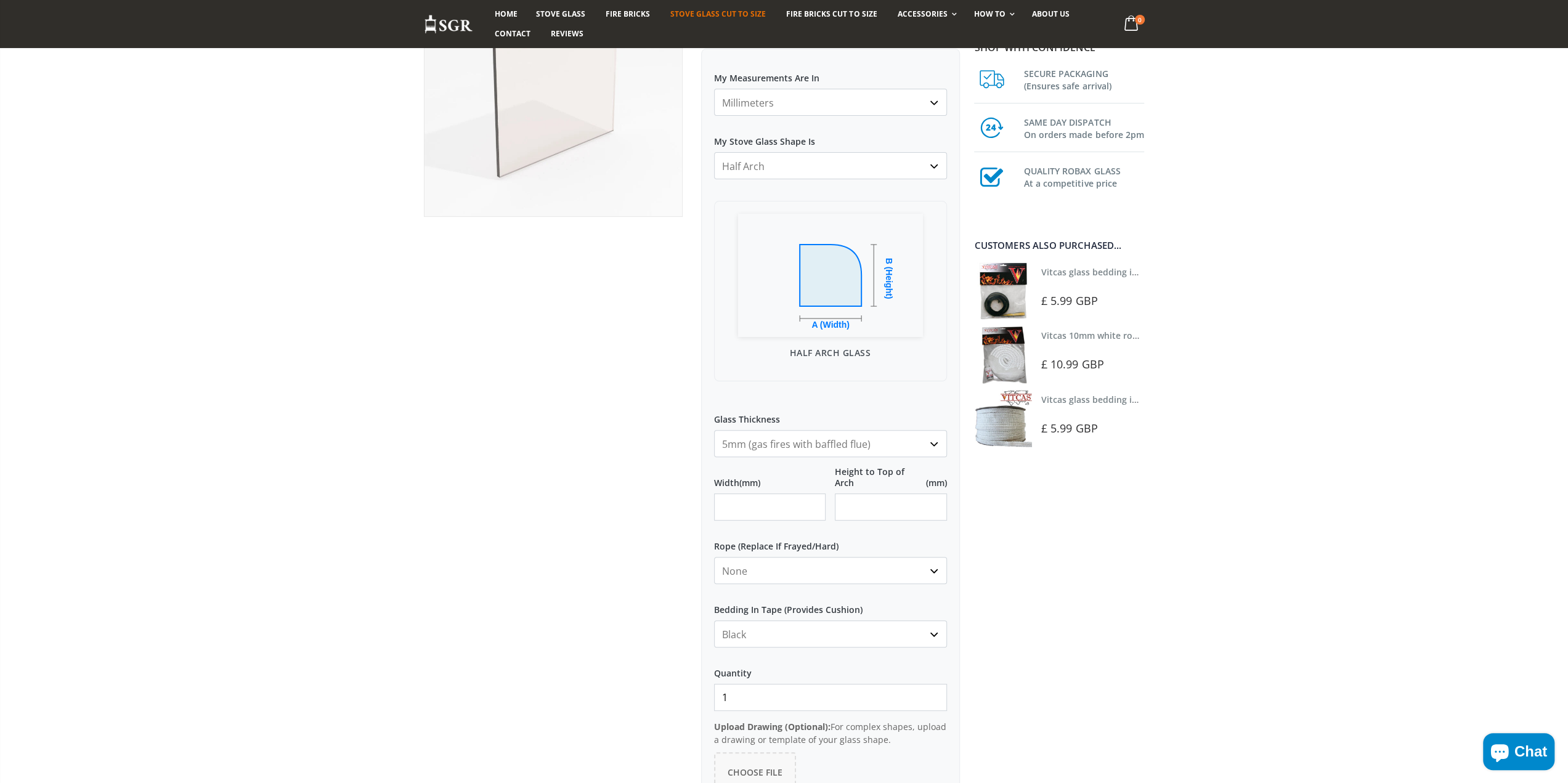
select select "both-top-corners-cut"
click at [714, 152] on select "Square/Rectangular Arched Half Arch Both Top Corners Cut Single Corner Cut Slop…" at bounding box center [830, 165] width 233 height 27
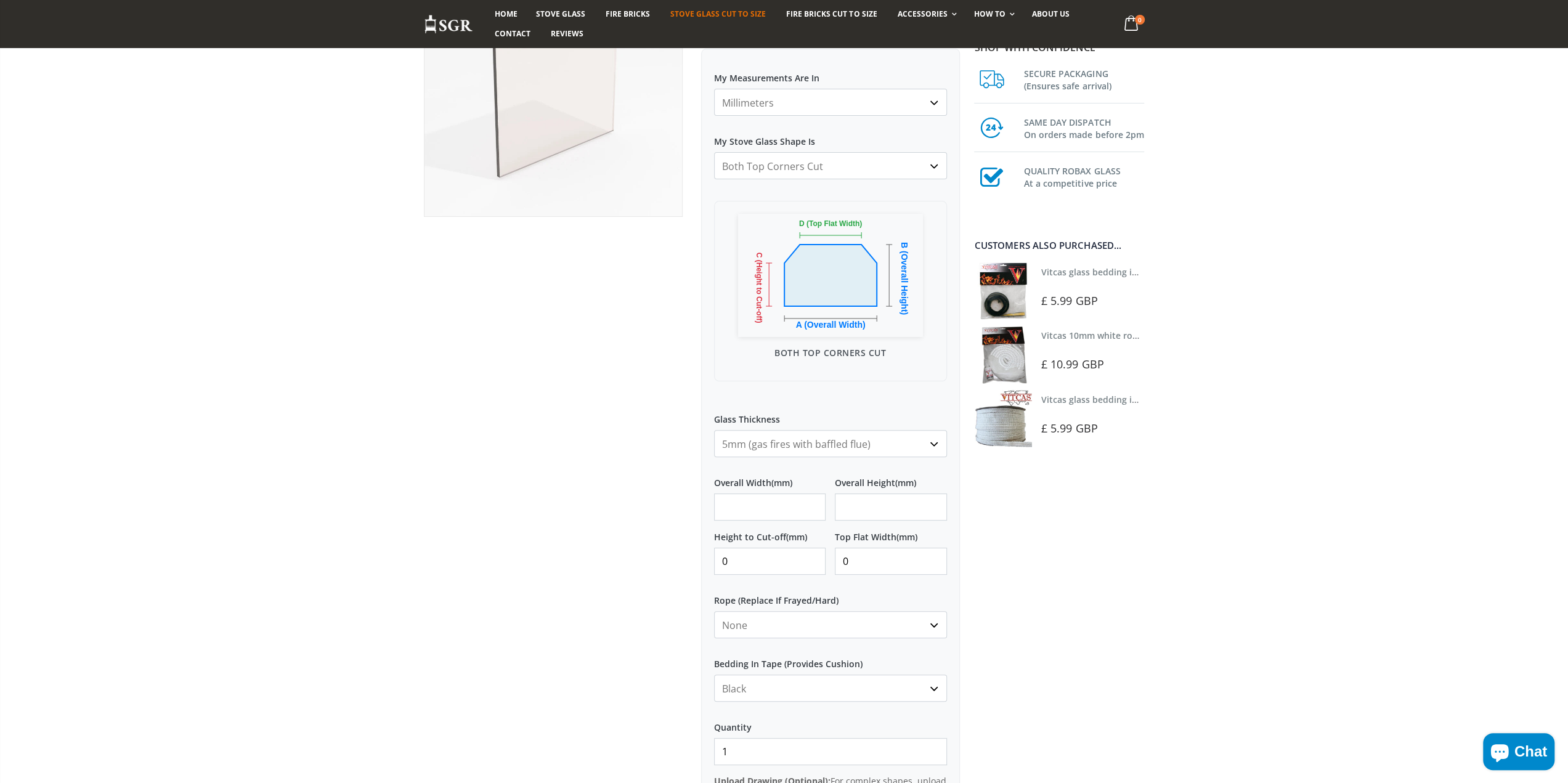
click at [625, 408] on div at bounding box center [553, 463] width 277 height 1010
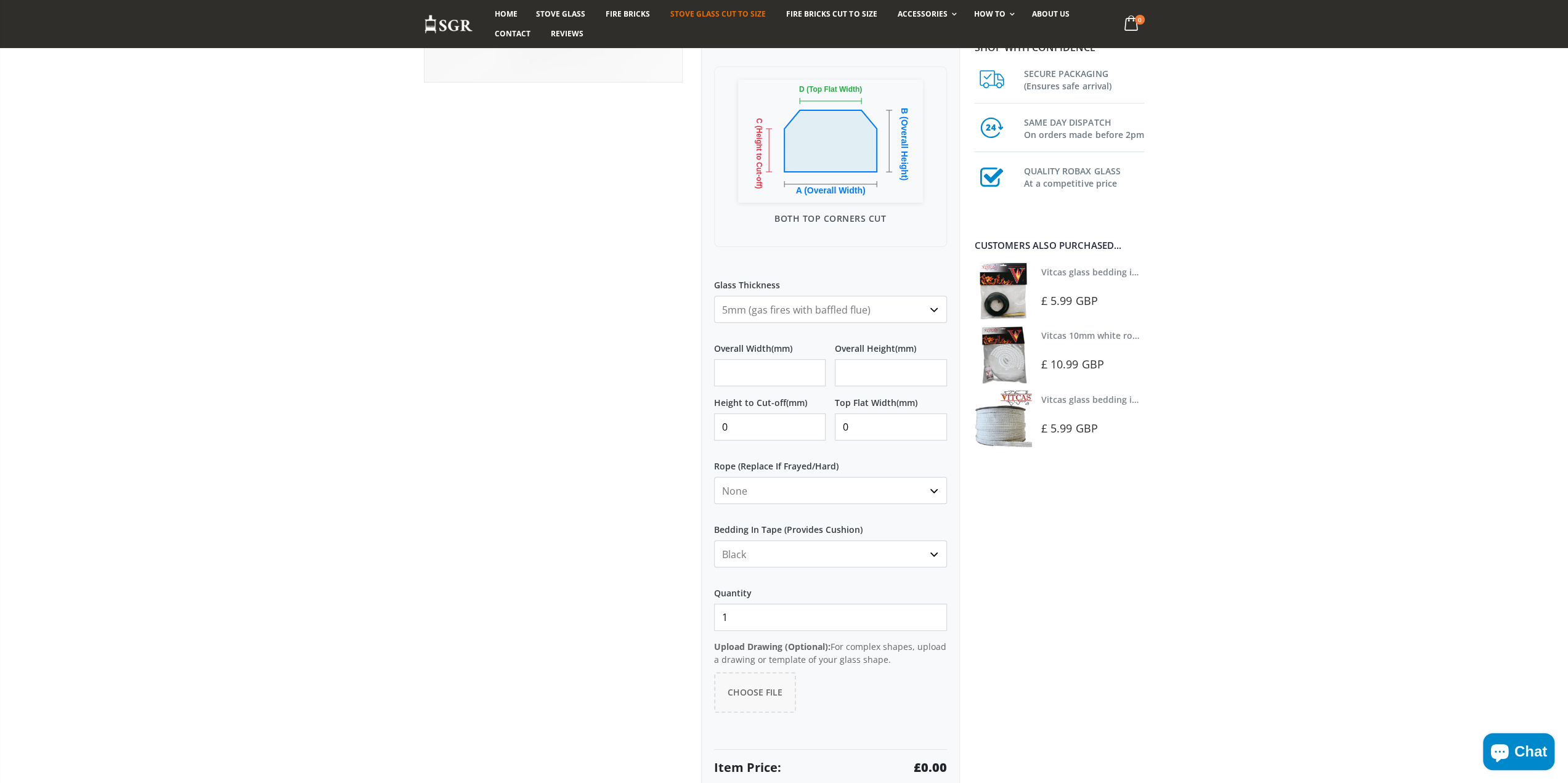
scroll to position [431, 0]
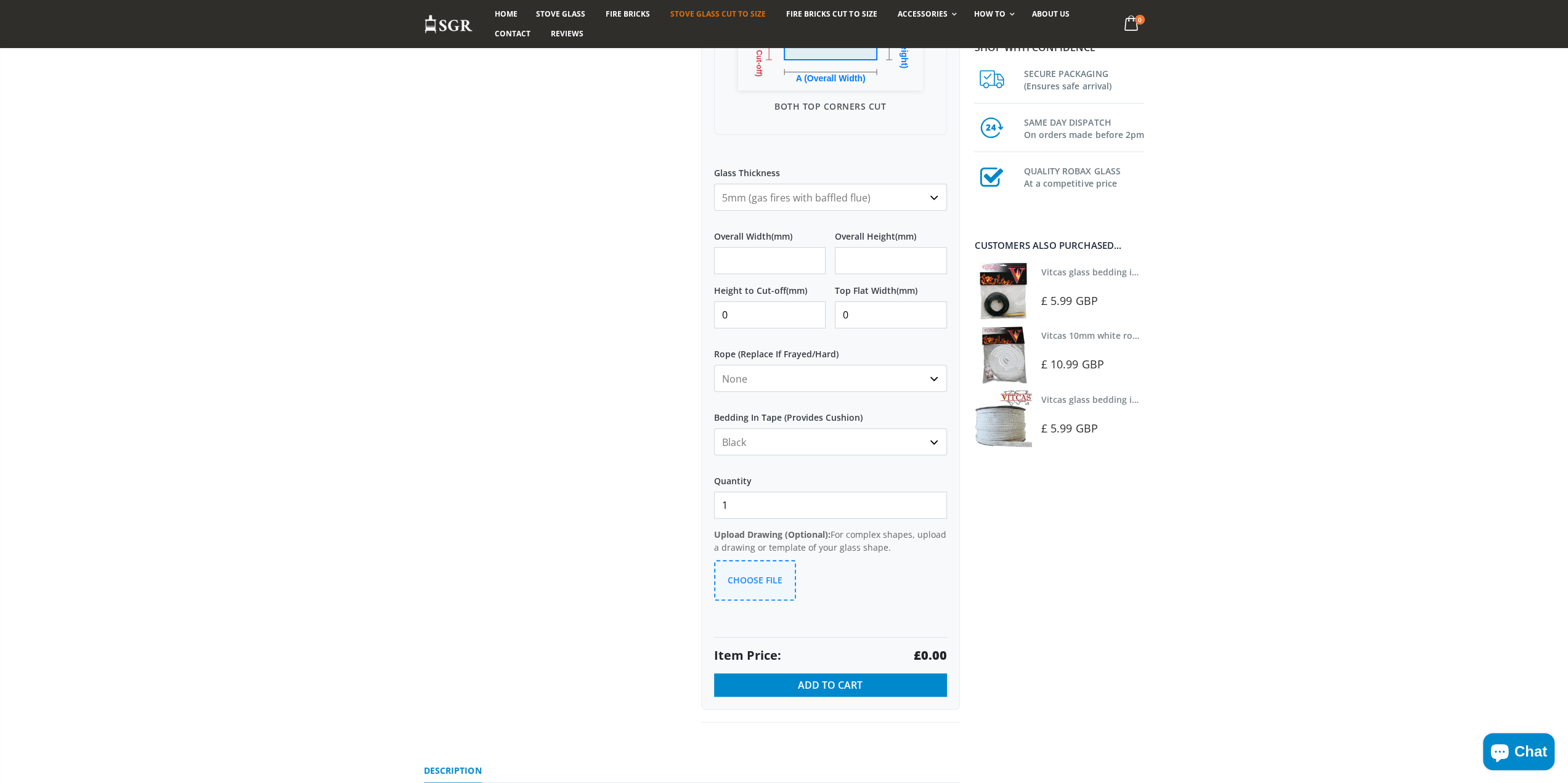
click at [780, 574] on span "Choose File" at bounding box center [755, 580] width 55 height 12
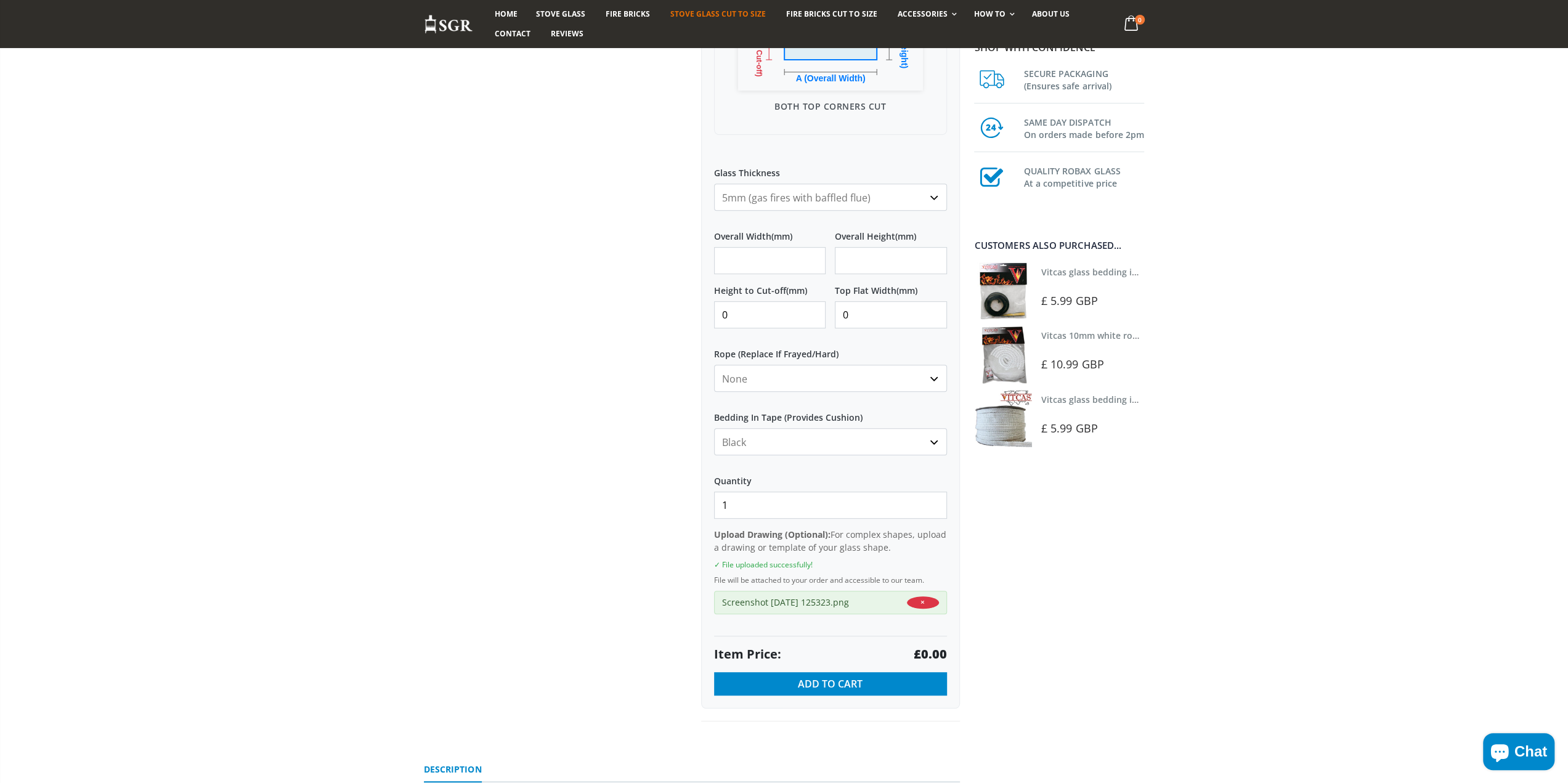
scroll to position [308, 0]
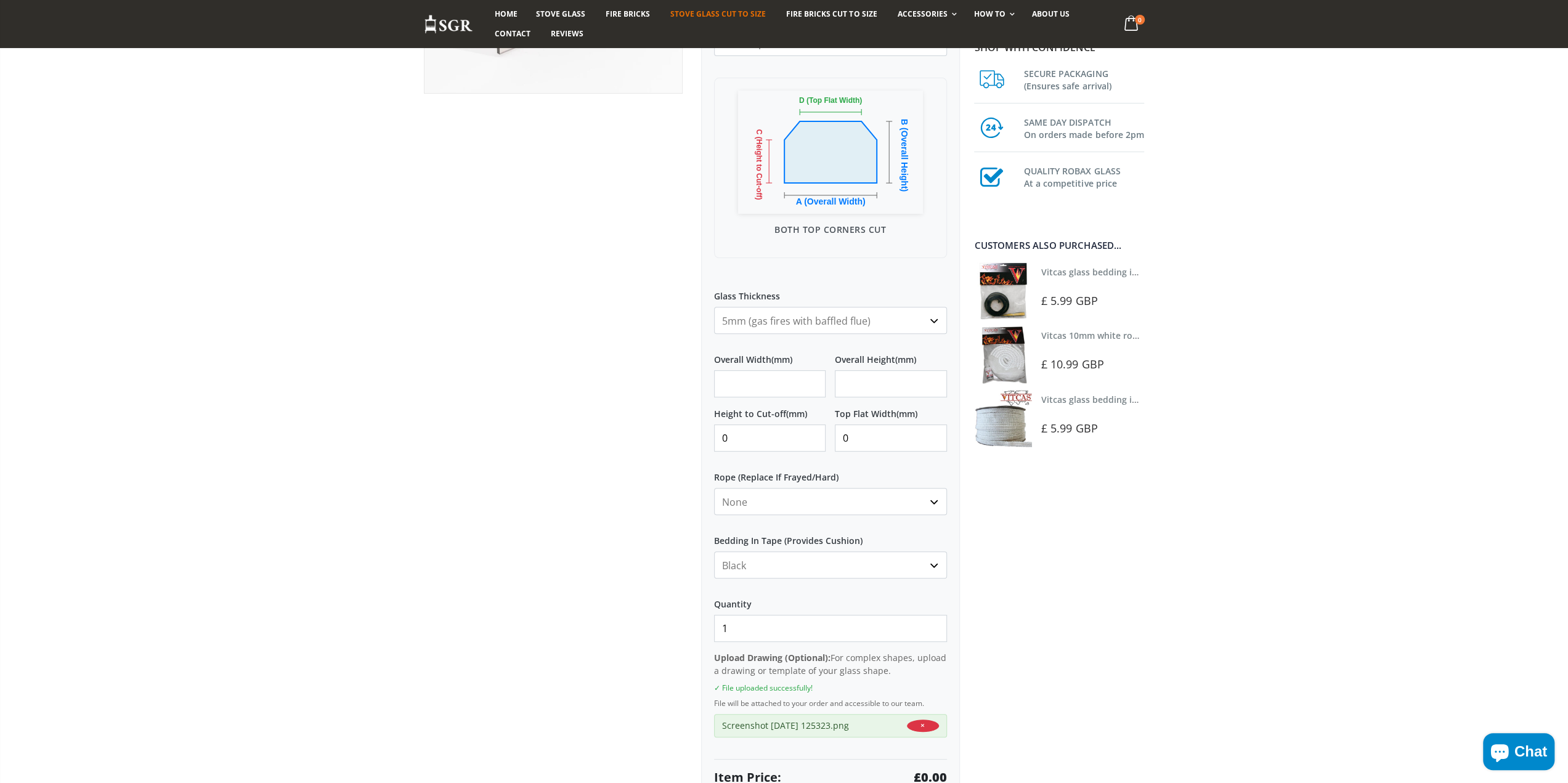
click at [765, 383] on input "Overall Width (mm)" at bounding box center [769, 383] width 112 height 27
type input "493"
click at [897, 382] on input "Overall Height (mm)" at bounding box center [890, 383] width 112 height 27
type input "150"
click at [555, 347] on div at bounding box center [553, 340] width 277 height 1009
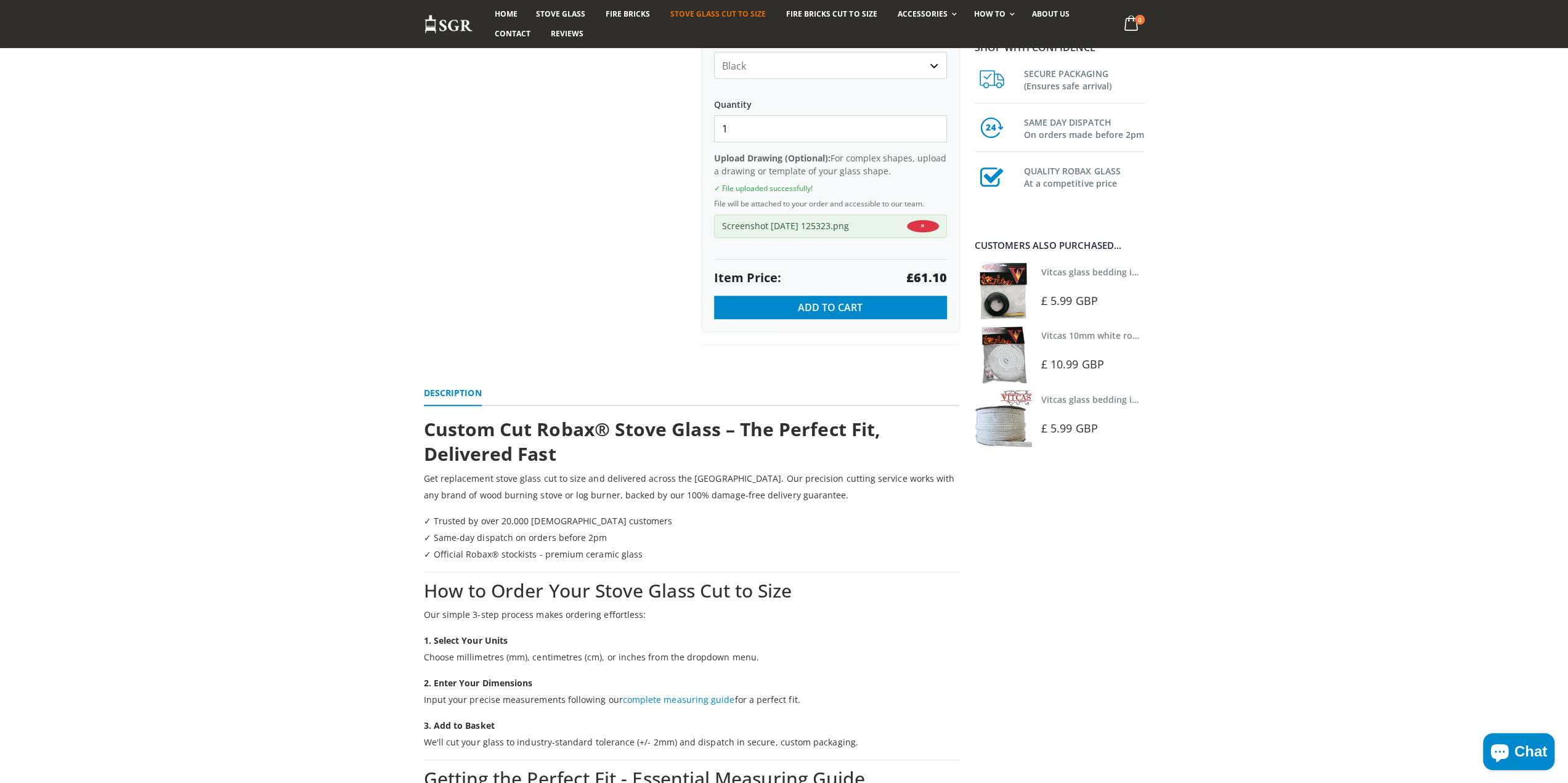
scroll to position [862, 0]
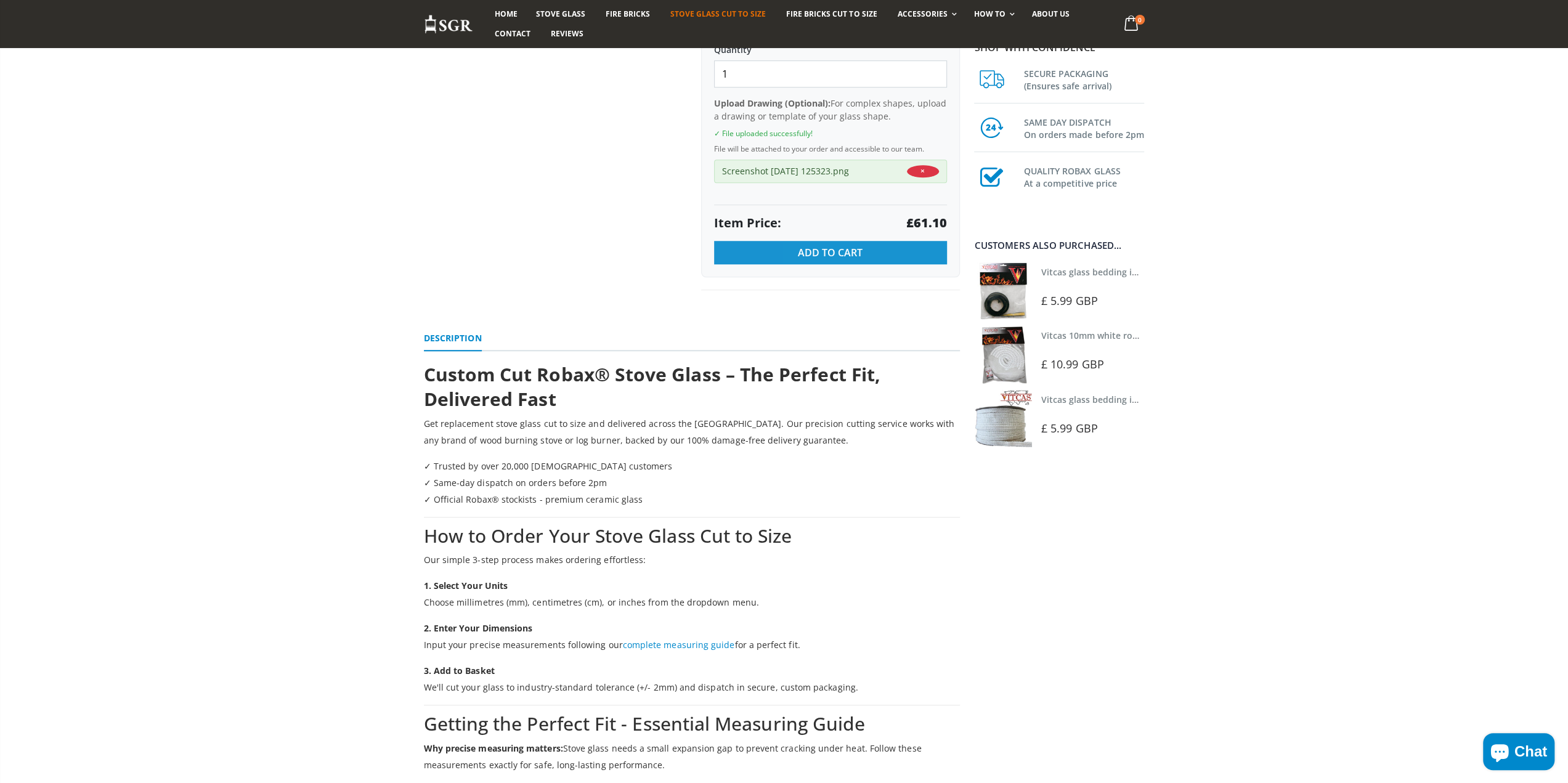
click at [792, 255] on button "Add to Cart" at bounding box center [830, 252] width 233 height 23
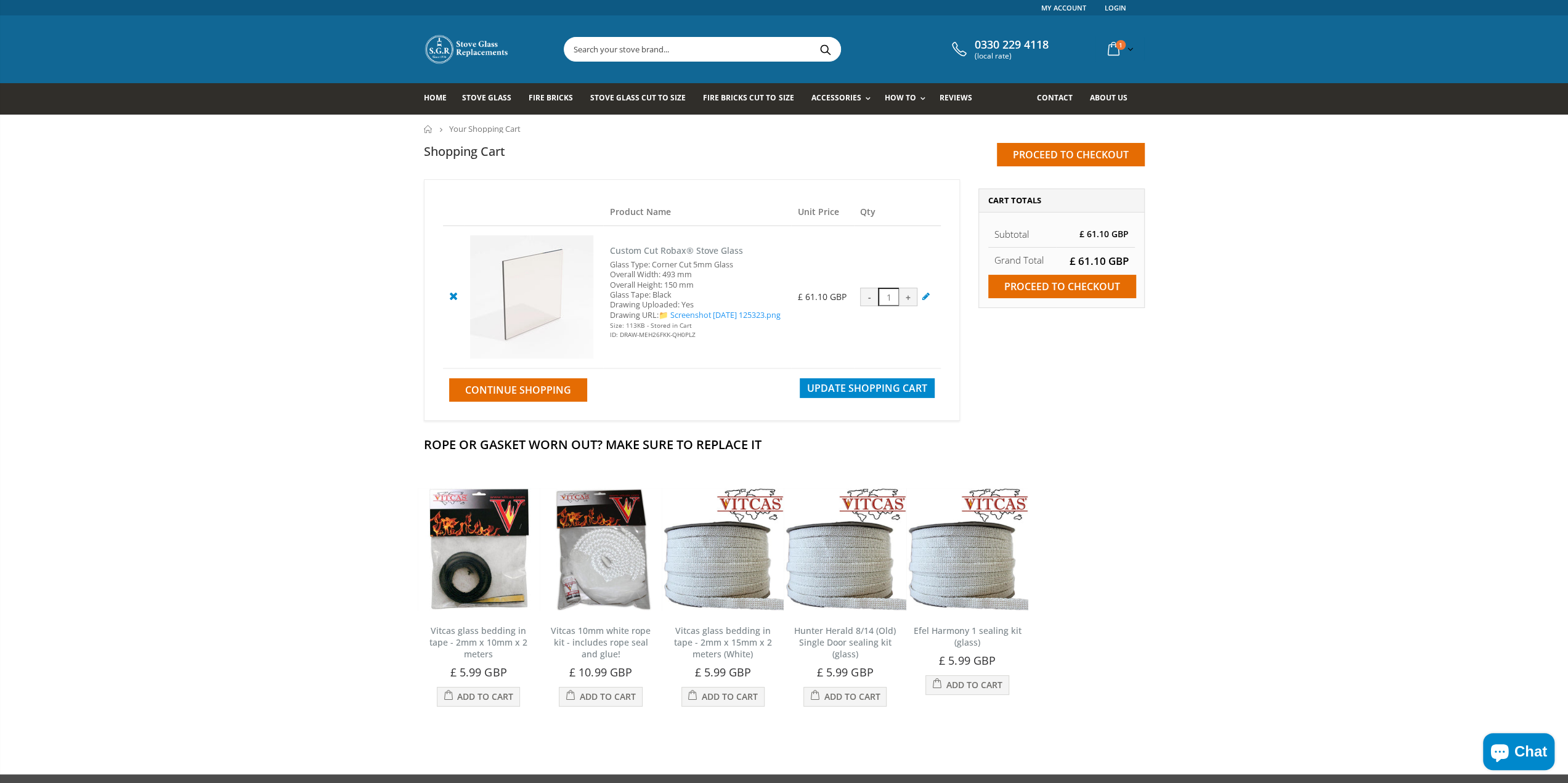
click at [915, 289] on div "+" at bounding box center [908, 296] width 18 height 18
type input "2"
click at [1020, 356] on div "Estimate Shipping and Tax Enter your destination to get a shipping estimate. Co…" at bounding box center [1061, 302] width 185 height 245
click at [833, 386] on span "Update Shopping Cart" at bounding box center [867, 388] width 120 height 13
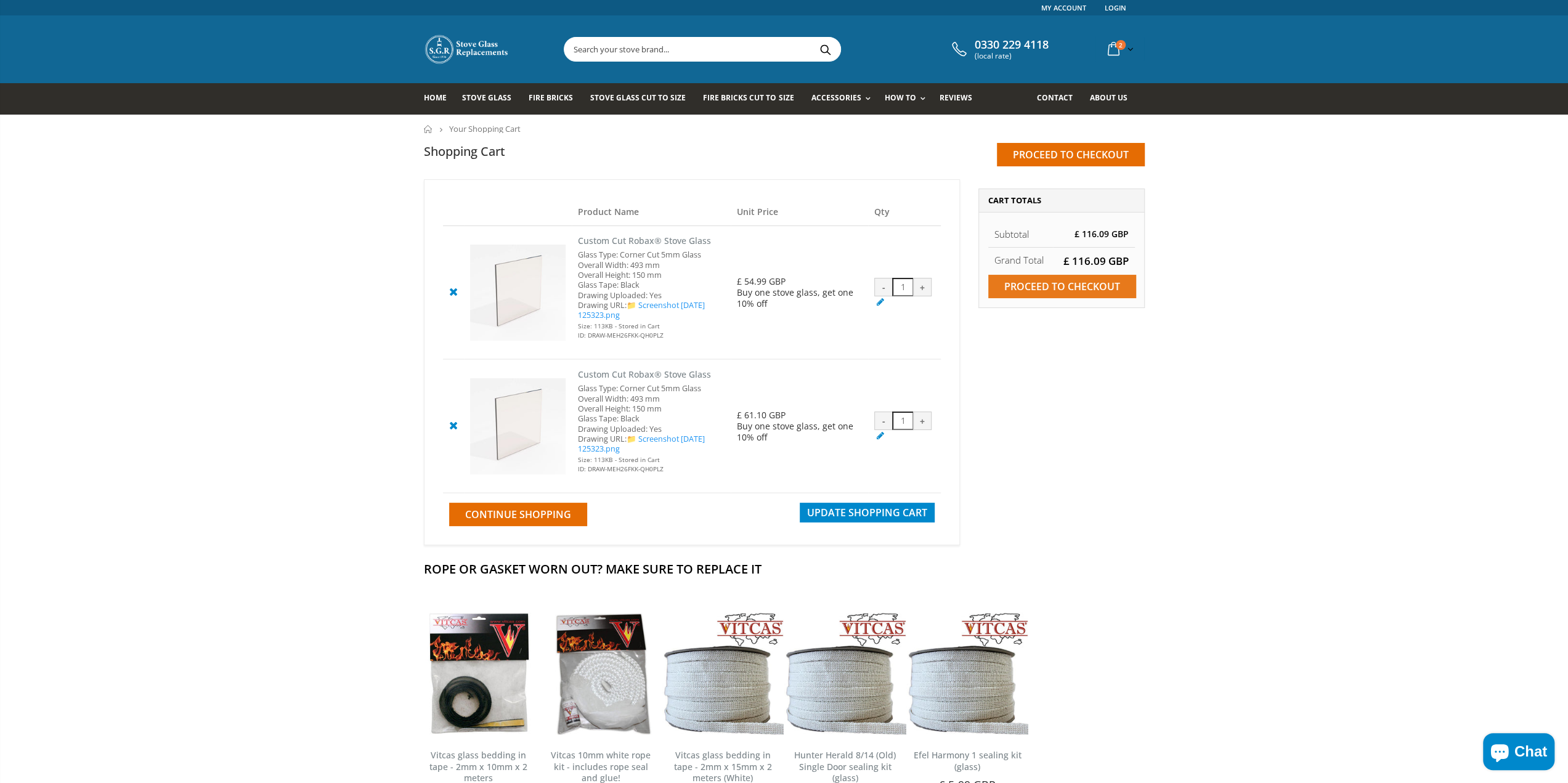
click at [1001, 294] on input "Proceed to checkout" at bounding box center [1062, 286] width 148 height 23
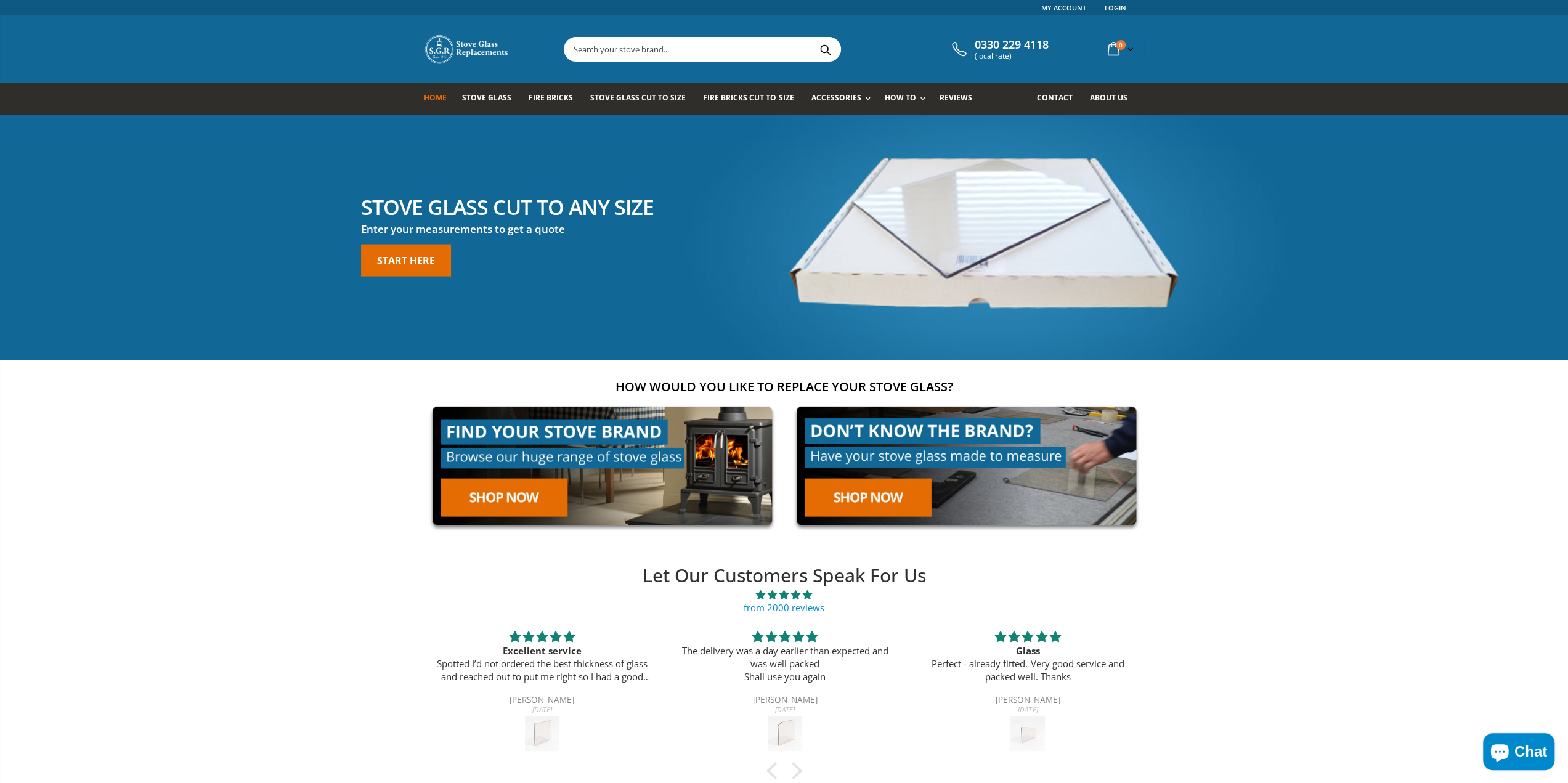
click at [1527, 758] on span "Chat" at bounding box center [1531, 751] width 33 height 18
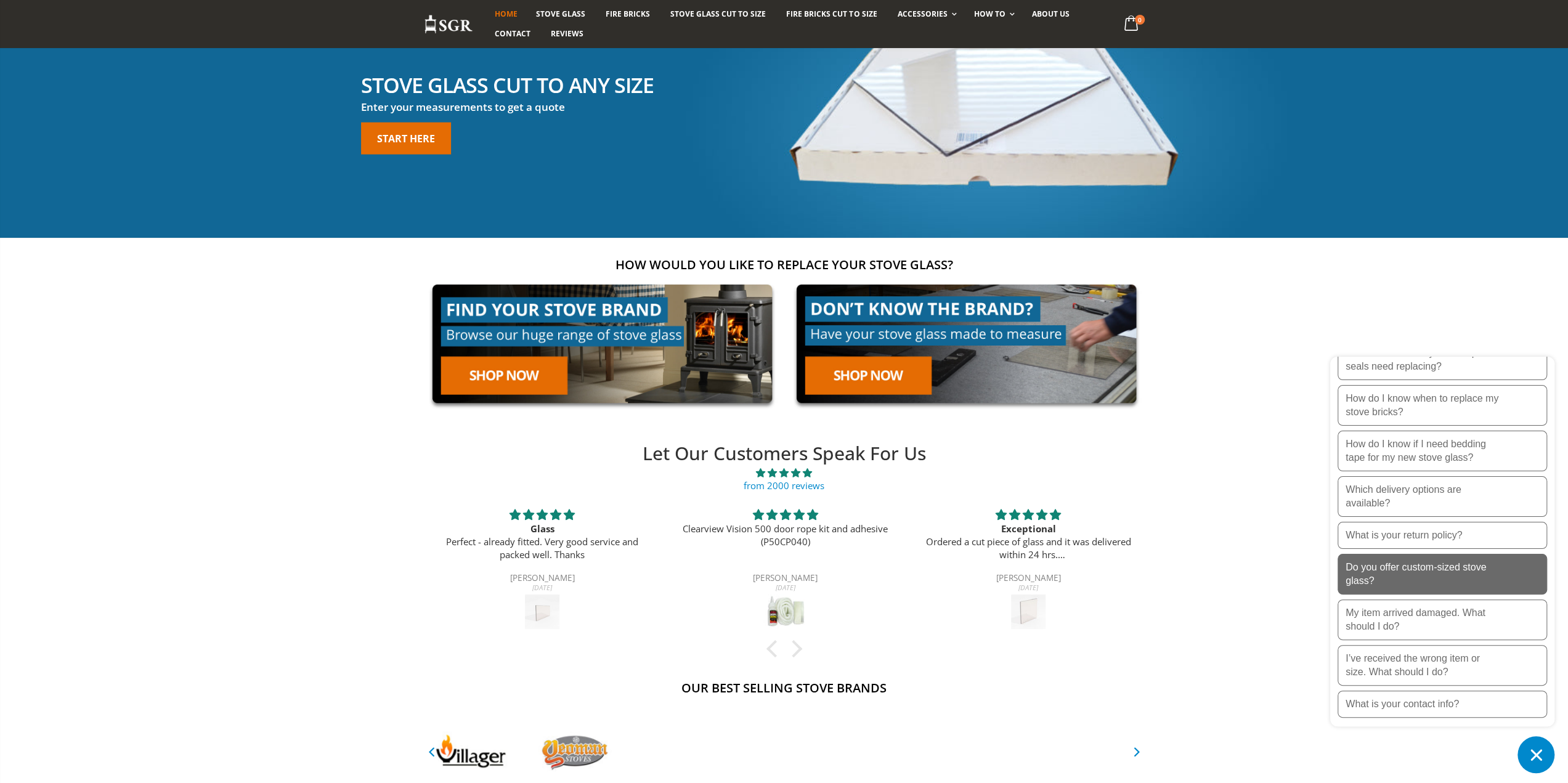
scroll to position [185, 0]
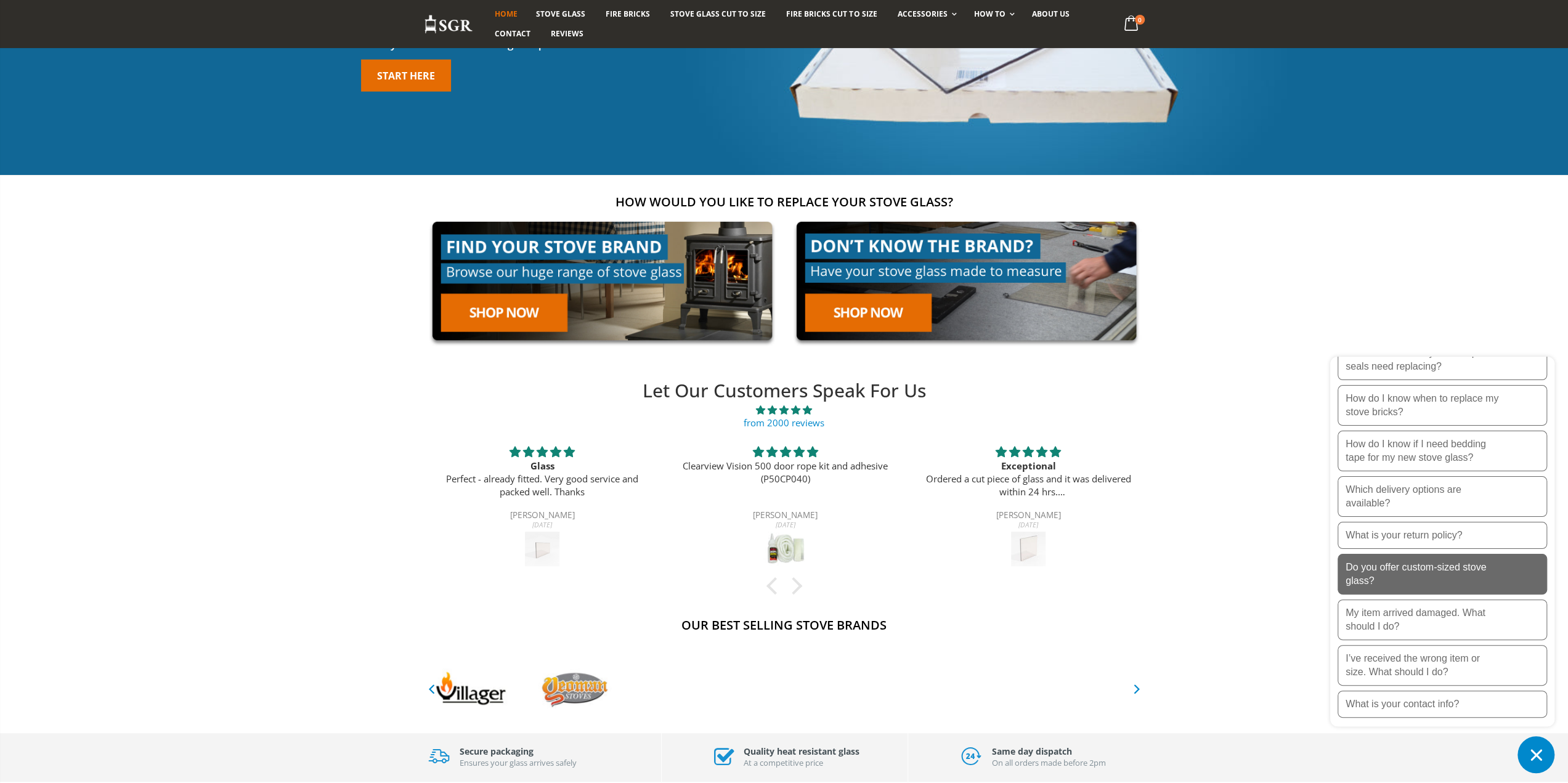
click at [1454, 580] on p "Do you offer custom-sized stove glass?" at bounding box center [1423, 573] width 154 height 27
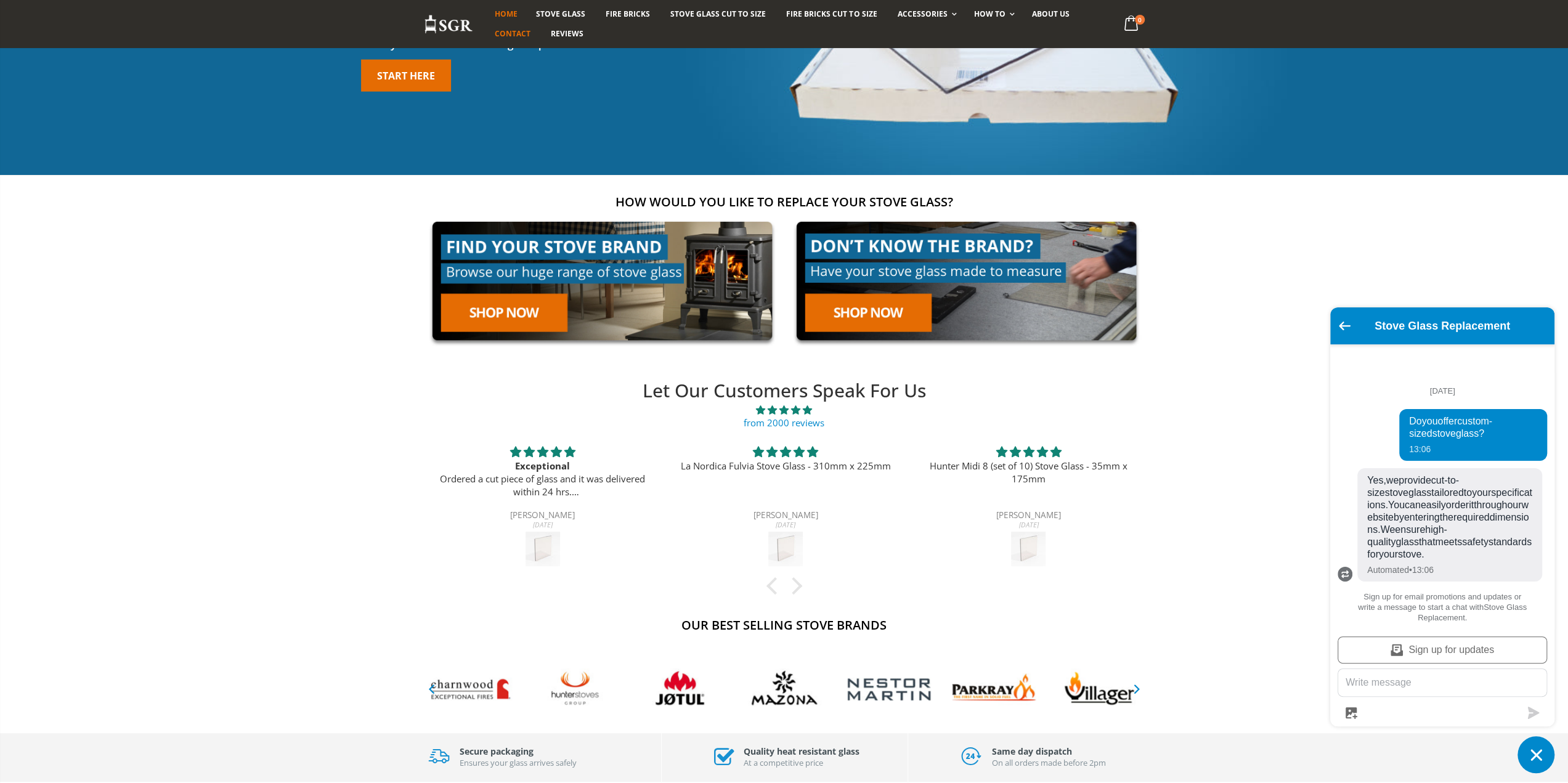
click at [502, 37] on span "Contact" at bounding box center [512, 33] width 36 height 11
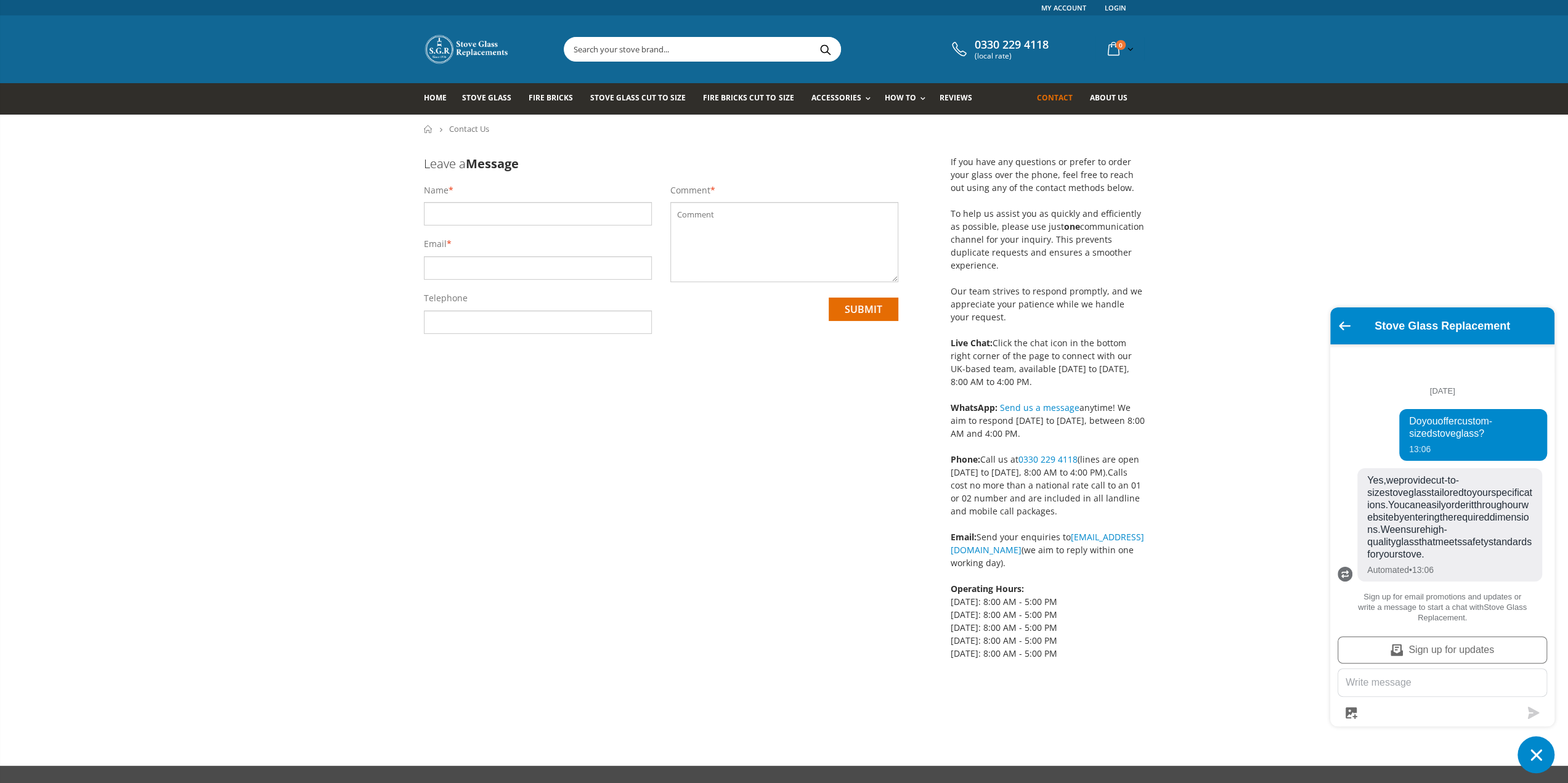
click at [510, 206] on input "text" at bounding box center [538, 213] width 228 height 23
type input "[PERSON_NAME]"
click at [526, 267] on input "kieran.[PERSON_NAME]@ooni." at bounding box center [538, 268] width 228 height 23
type input "[EMAIL_ADDRESS][PERSON_NAME][DOMAIN_NAME]"
click at [538, 314] on input "tel" at bounding box center [538, 322] width 228 height 23
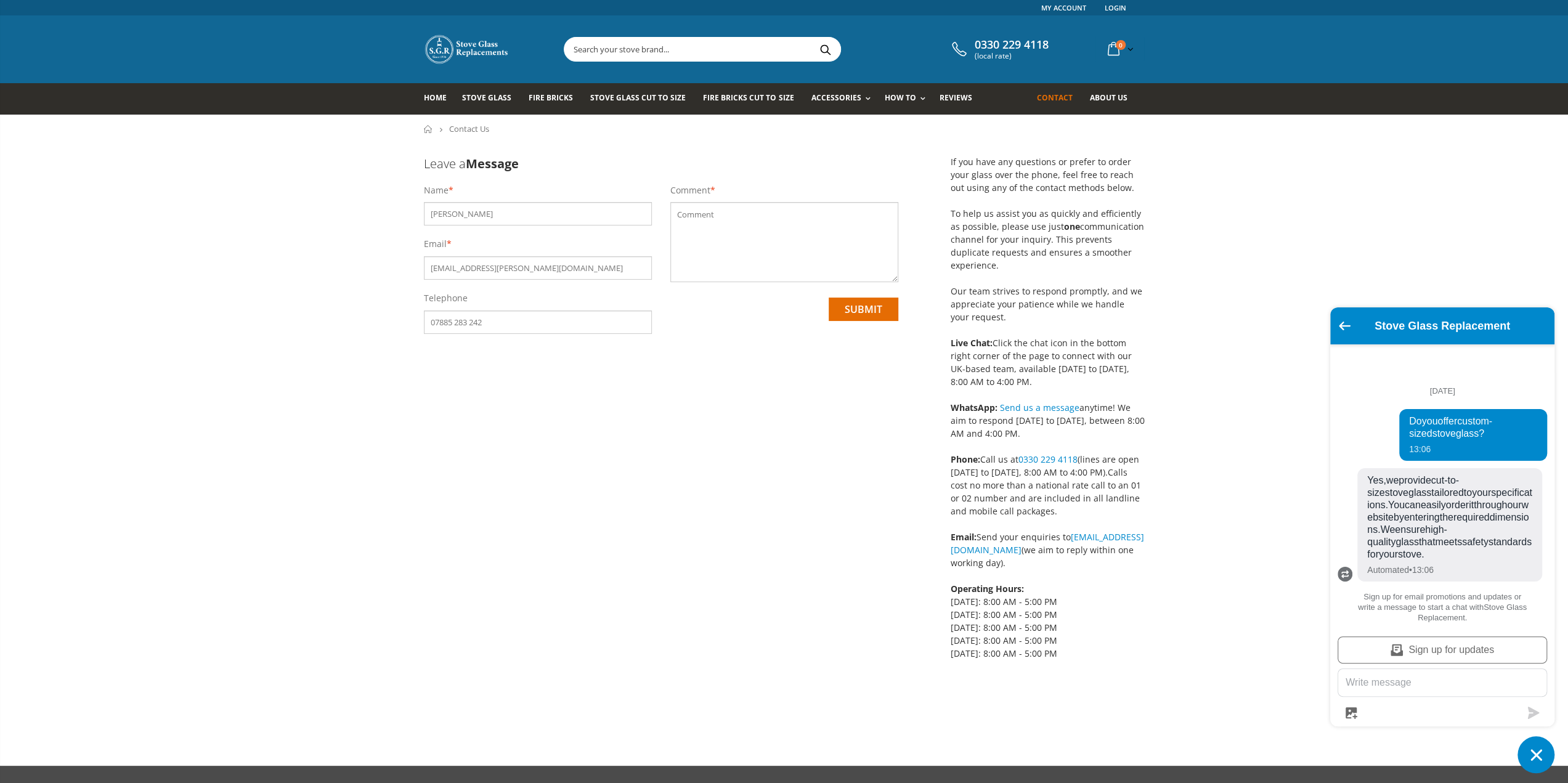
type input "07885 283 242"
click at [751, 215] on textarea at bounding box center [784, 242] width 228 height 80
click at [857, 244] on textarea "I just submitted an order for 2 pieces of stove glass. It is a custom size but …" at bounding box center [784, 242] width 228 height 80
click at [843, 222] on textarea "I just submitted an order for 2 pieces of stove glass. It is a custom size but …" at bounding box center [784, 242] width 228 height 80
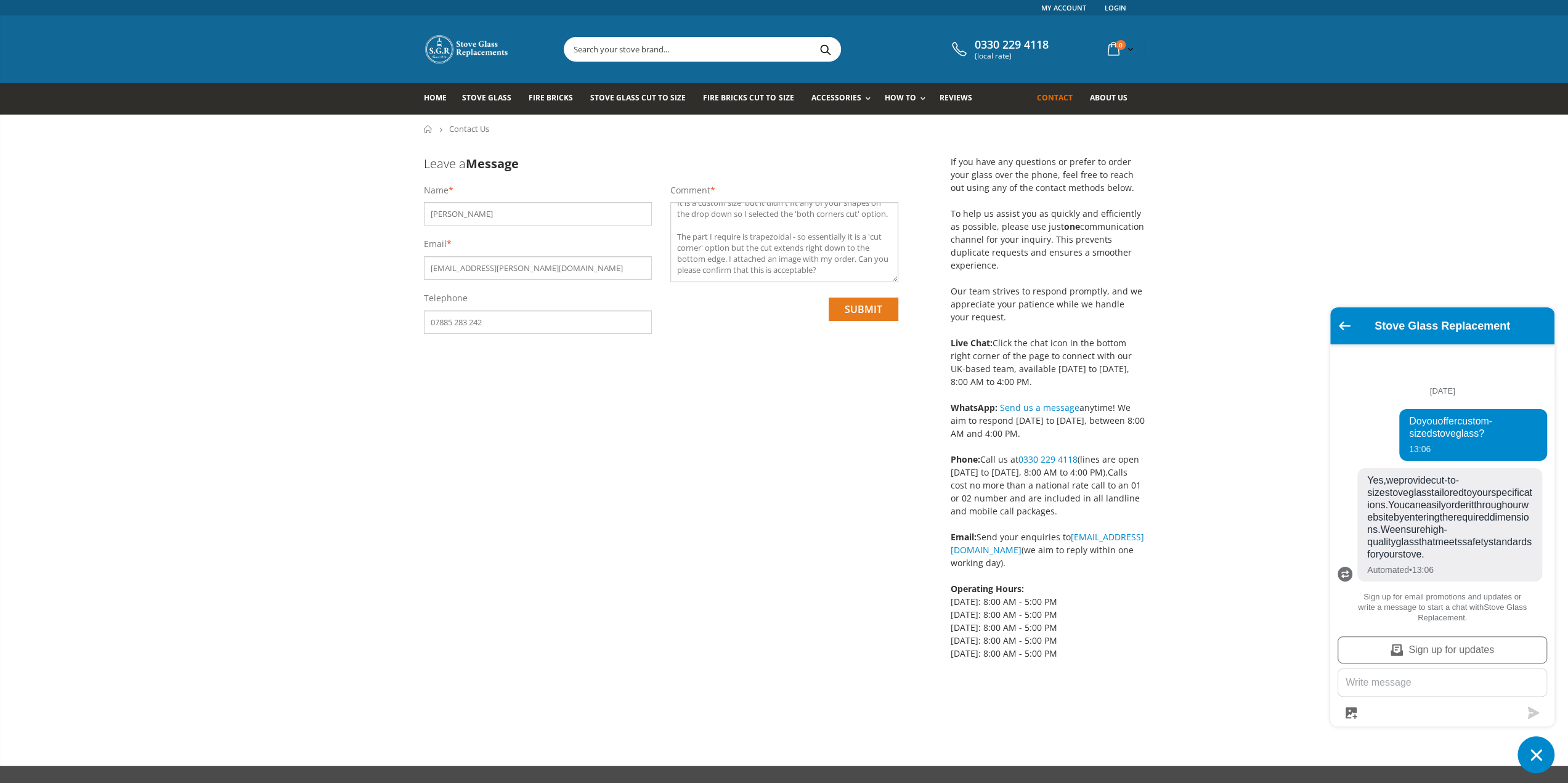
type textarea "I just submitted an order for 2 pieces of stove glass. Order ref #20716 It is a…"
click at [871, 314] on input "submit" at bounding box center [864, 309] width 69 height 23
click at [502, 318] on input "07885 283 242" at bounding box center [538, 322] width 228 height 23
click at [474, 321] on input "07885 283 242" at bounding box center [538, 322] width 228 height 23
click at [455, 320] on input "07885 283242" at bounding box center [538, 322] width 228 height 23
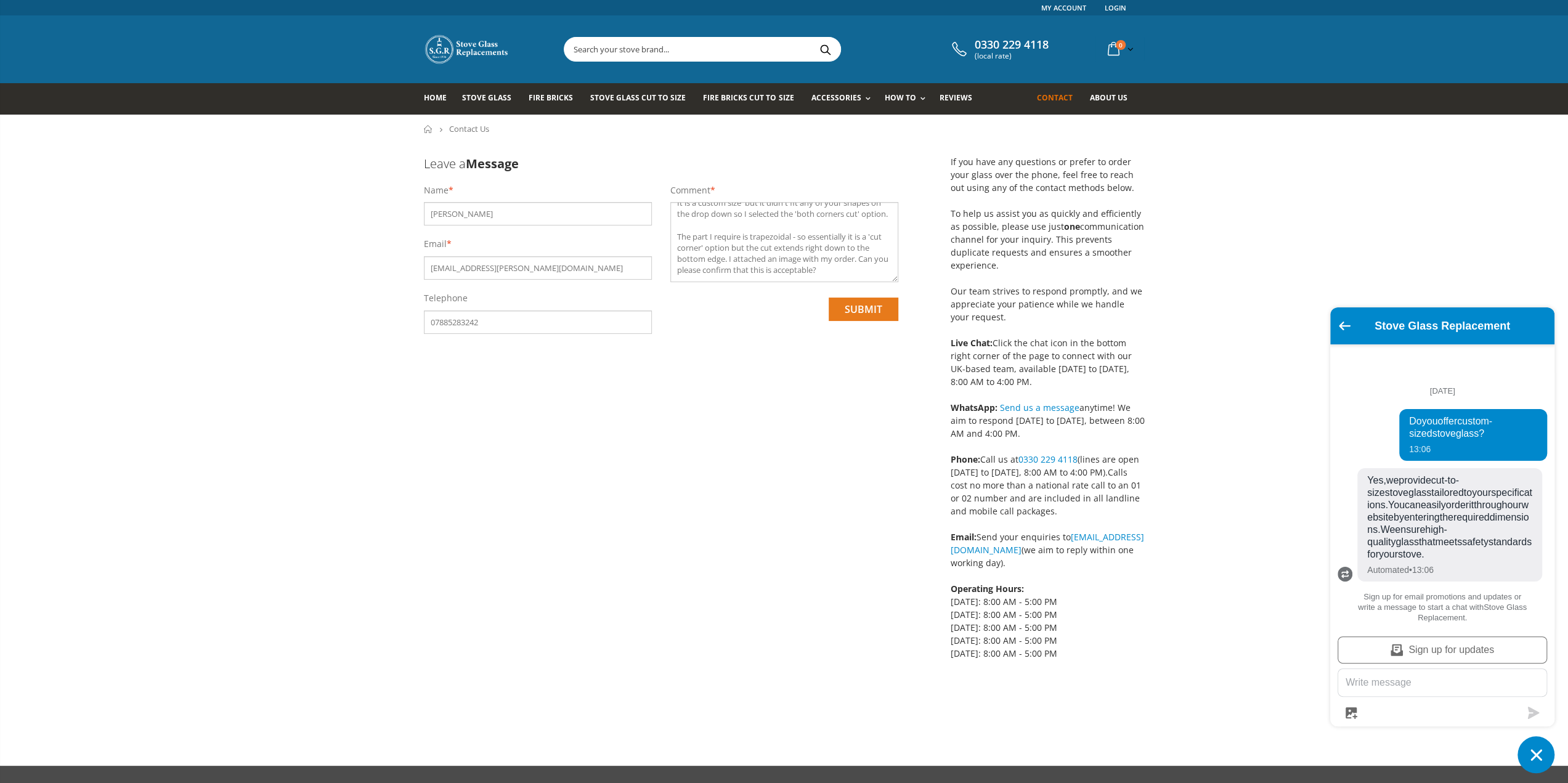
type input "07885283242"
click at [848, 304] on input "submit" at bounding box center [864, 309] width 69 height 23
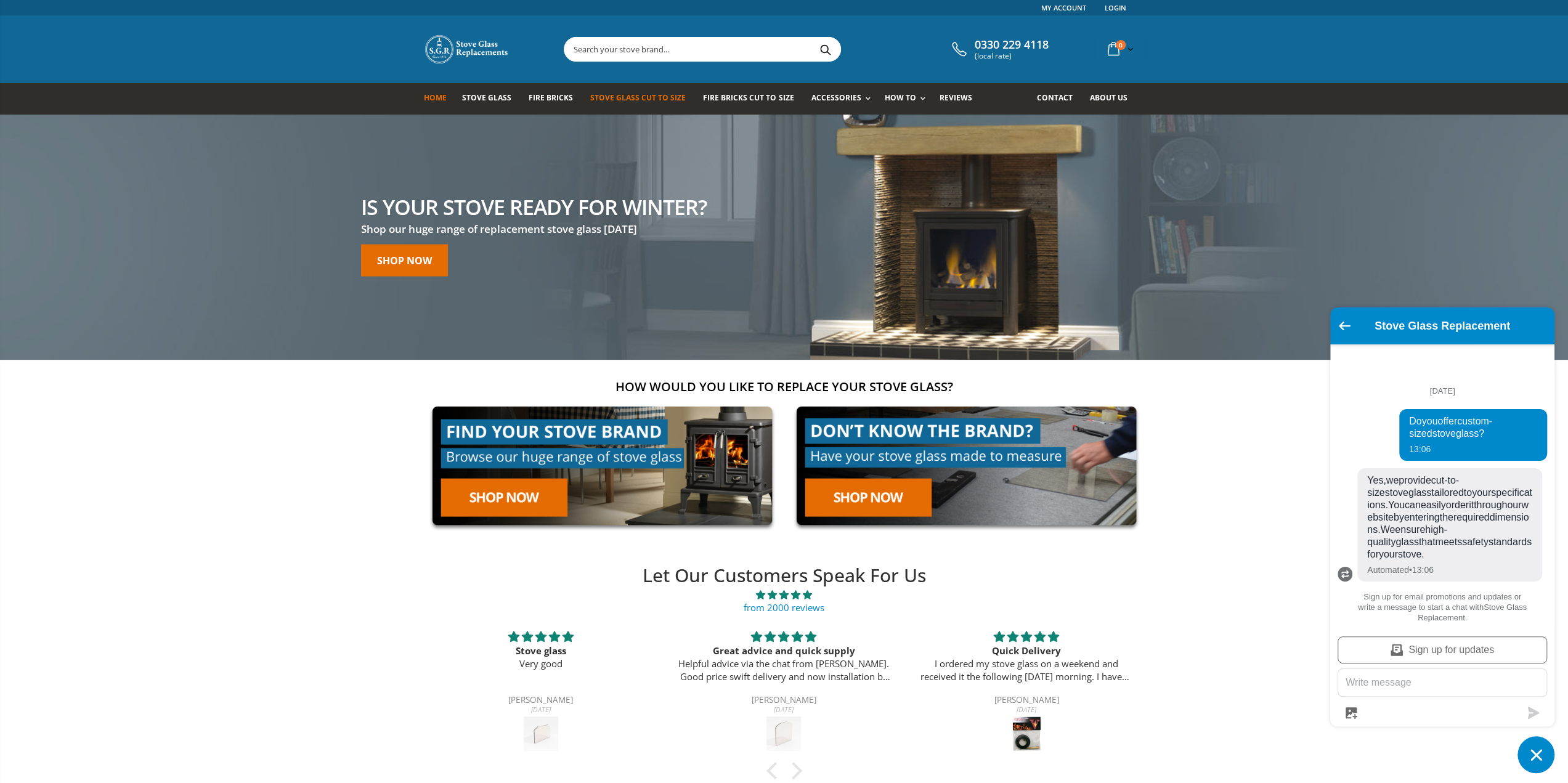
click at [656, 99] on span "Stove Glass Cut To Size" at bounding box center [637, 97] width 95 height 11
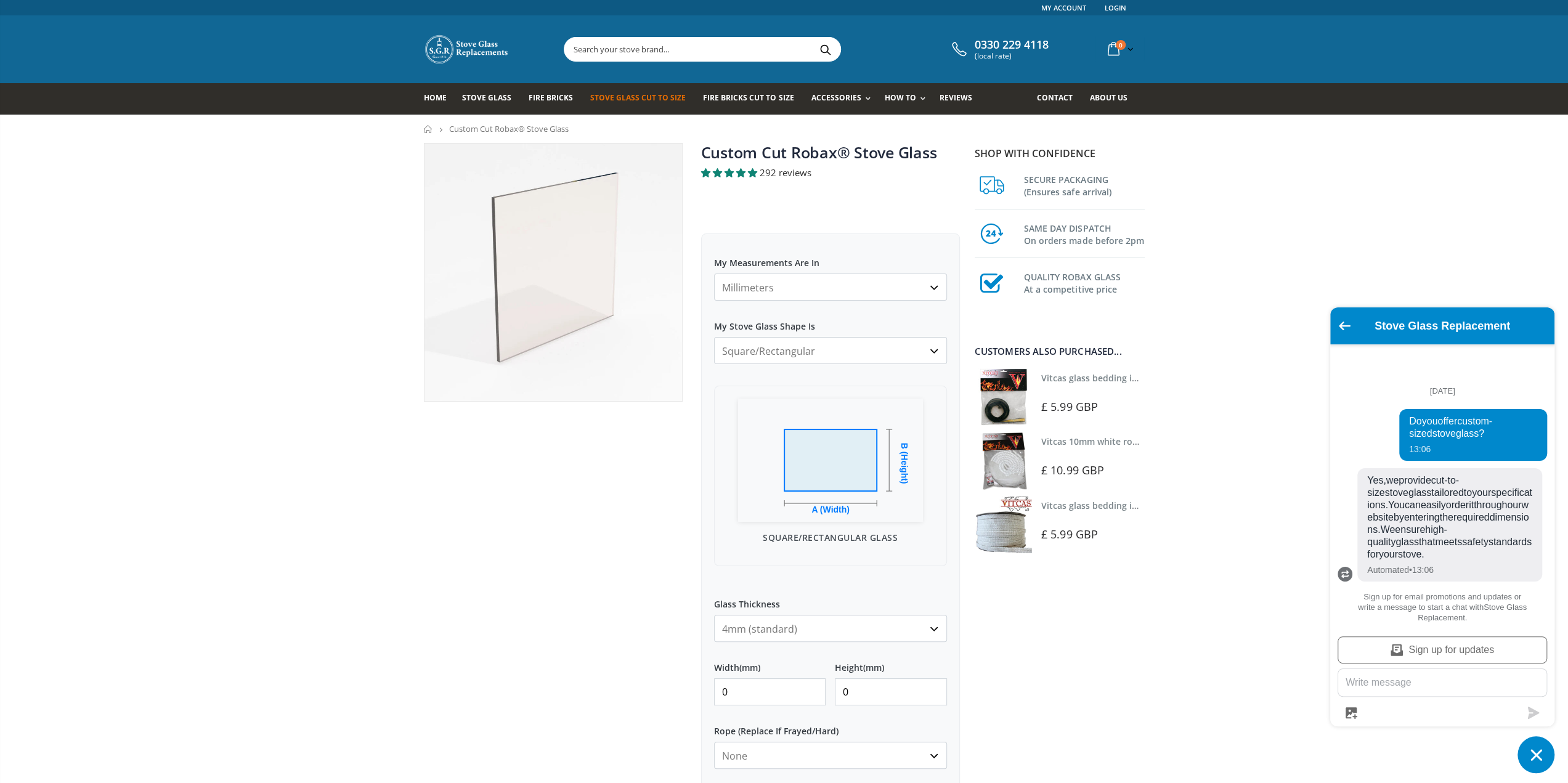
click at [840, 343] on select "Square/Rectangular Arched Half Arch Both Top Corners Cut Single Corner Cut Slop…" at bounding box center [830, 350] width 233 height 27
click at [714, 337] on select "Square/Rectangular Arched Half Arch Both Top Corners Cut Single Corner Cut Slop…" at bounding box center [830, 350] width 233 height 27
click at [841, 350] on select "Square/Rectangular Arched Half Arch Both Top Corners Cut Single Corner Cut Slop…" at bounding box center [830, 350] width 233 height 27
click at [714, 337] on select "Square/Rectangular Arched Half Arch Both Top Corners Cut Single Corner Cut Slop…" at bounding box center [830, 350] width 233 height 27
click at [838, 357] on select "Square/Rectangular Arched Half Arch Both Top Corners Cut Single Corner Cut Slop…" at bounding box center [830, 350] width 233 height 27
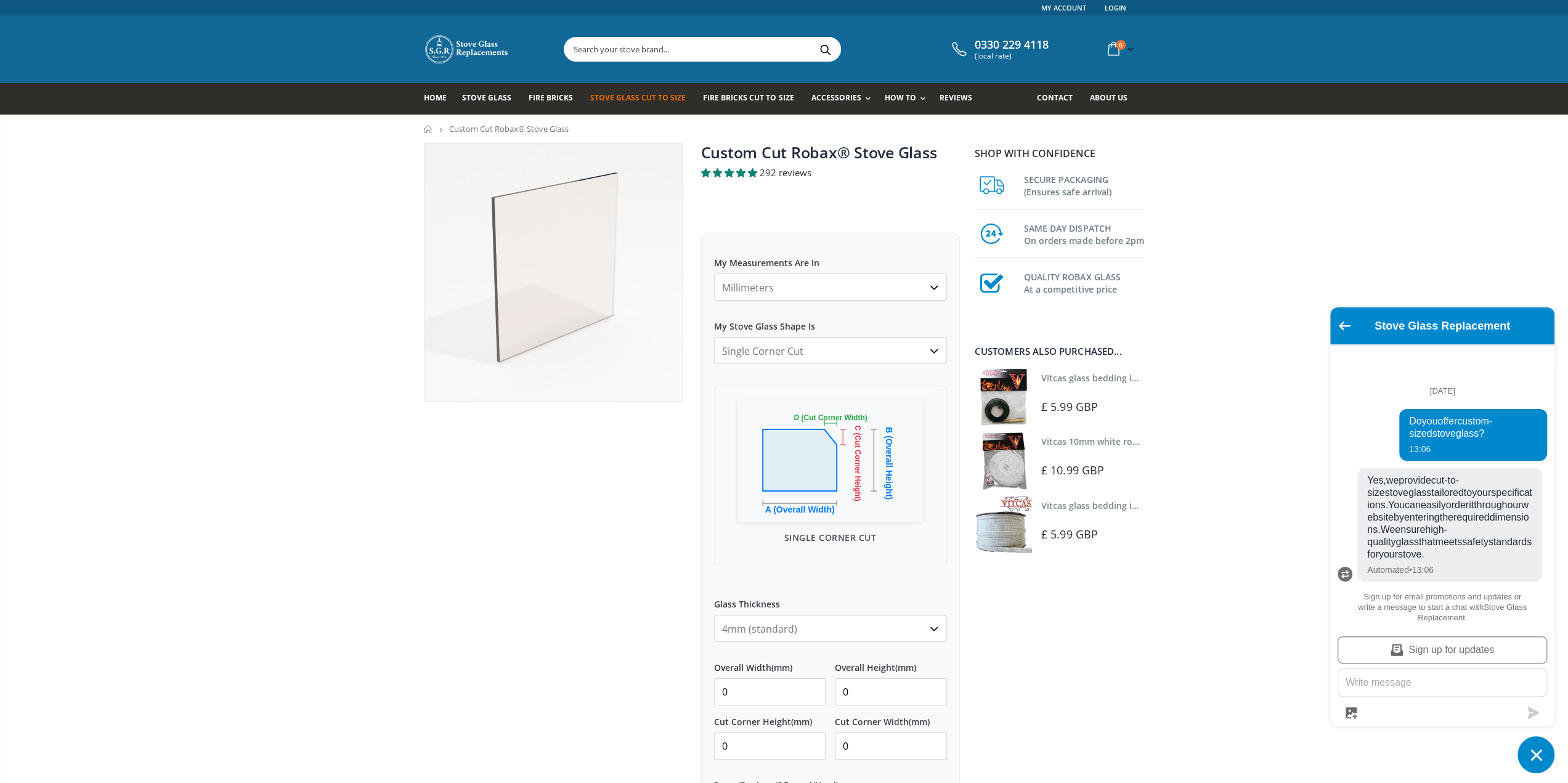
select select "both-top-corners-cut"
click at [714, 337] on select "Square/Rectangular Arched Half Arch Both Top Corners Cut Single Corner Cut Slop…" at bounding box center [830, 350] width 233 height 27
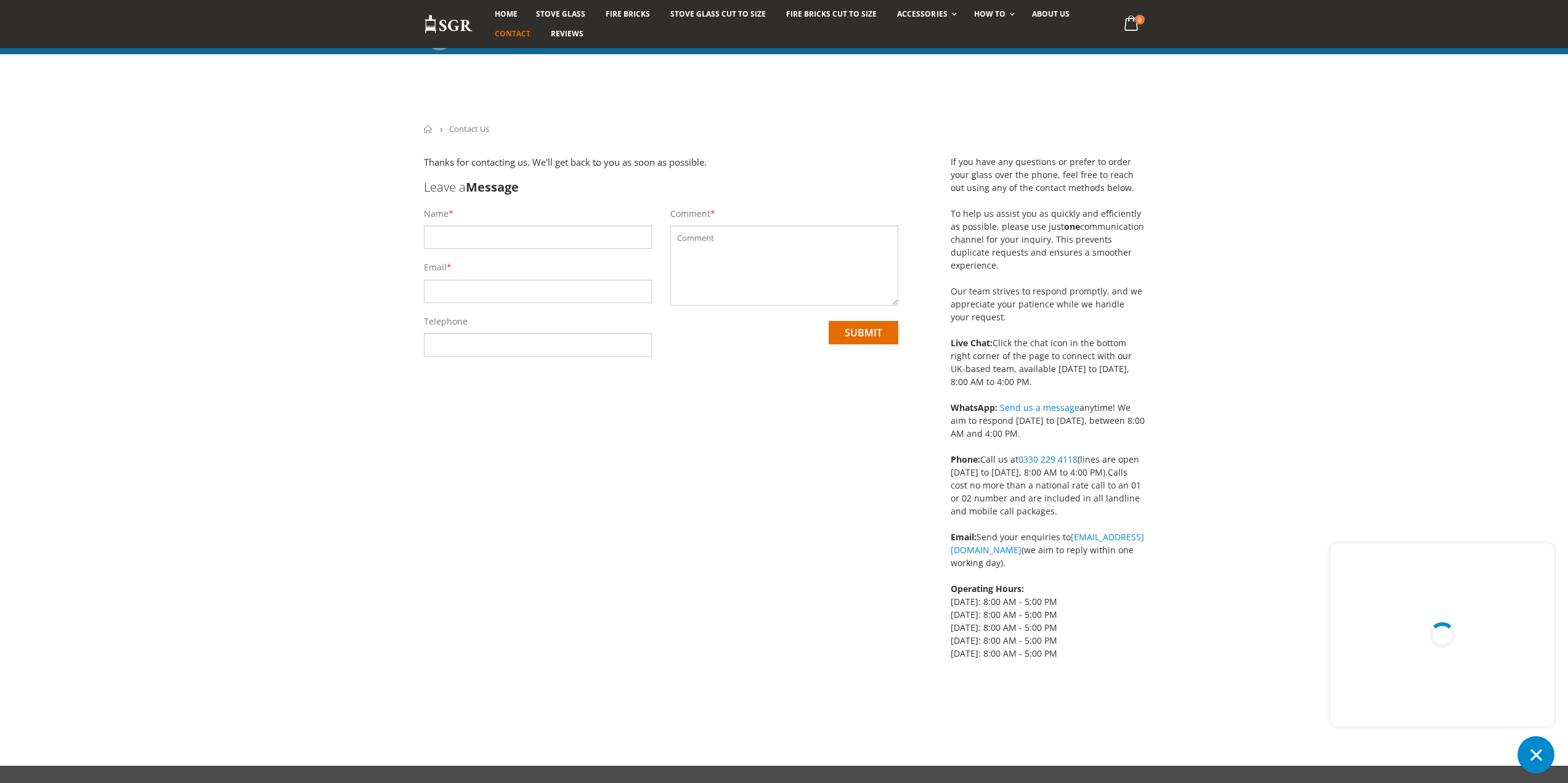
scroll to position [143, 0]
